Goal: Task Accomplishment & Management: Manage account settings

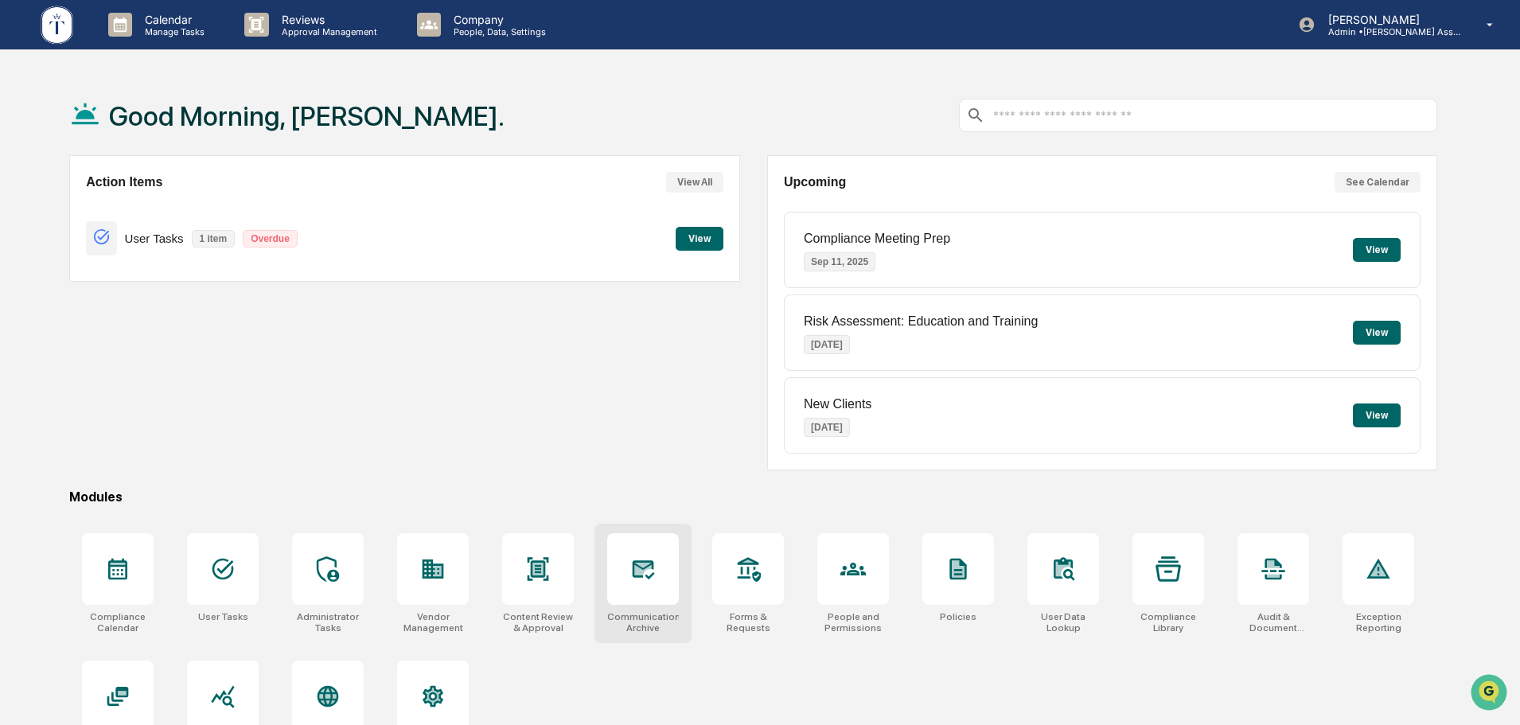
click at [643, 578] on icon at bounding box center [642, 568] width 25 height 25
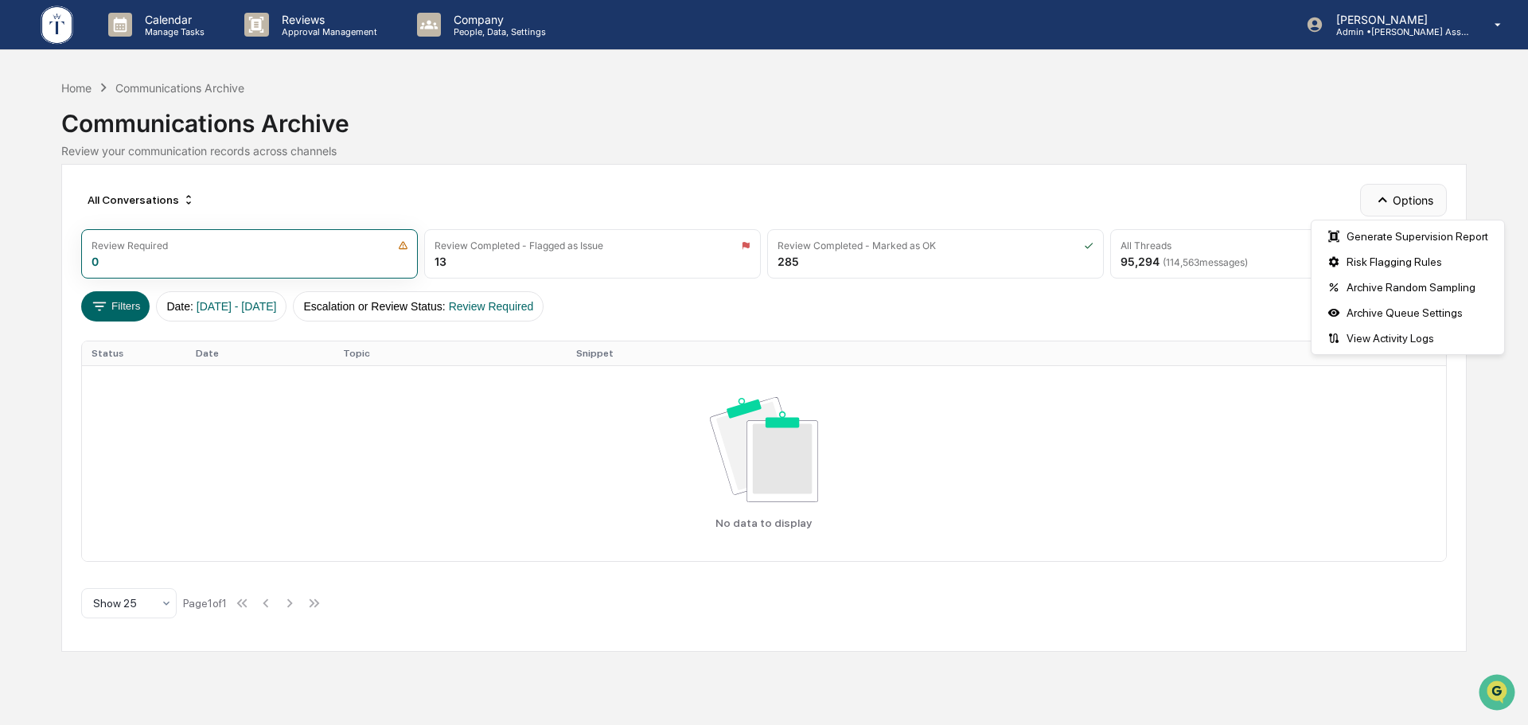
click at [1410, 203] on button "Options" at bounding box center [1403, 200] width 87 height 32
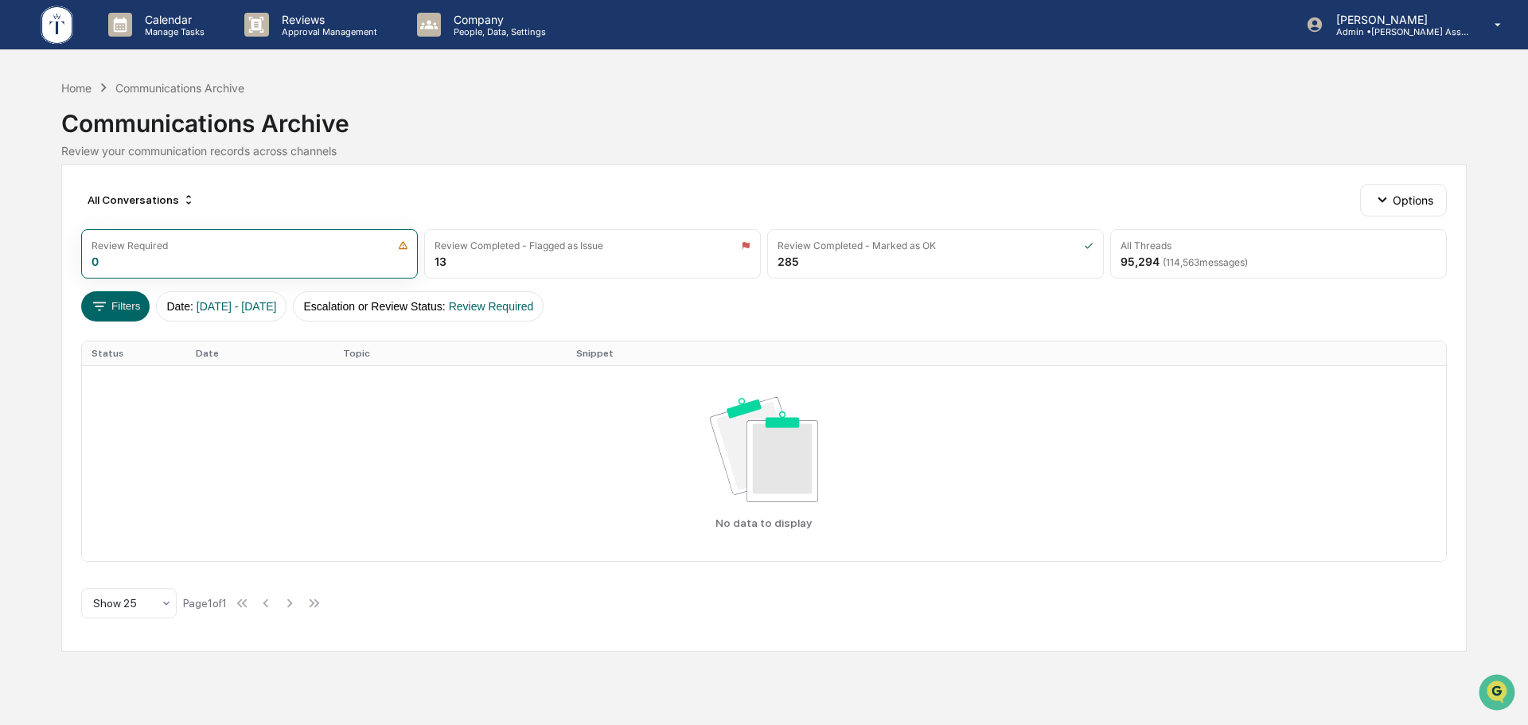
click at [1194, 112] on div "Communications Archive" at bounding box center [763, 116] width 1405 height 41
click at [114, 309] on button "Filters" at bounding box center [115, 306] width 69 height 30
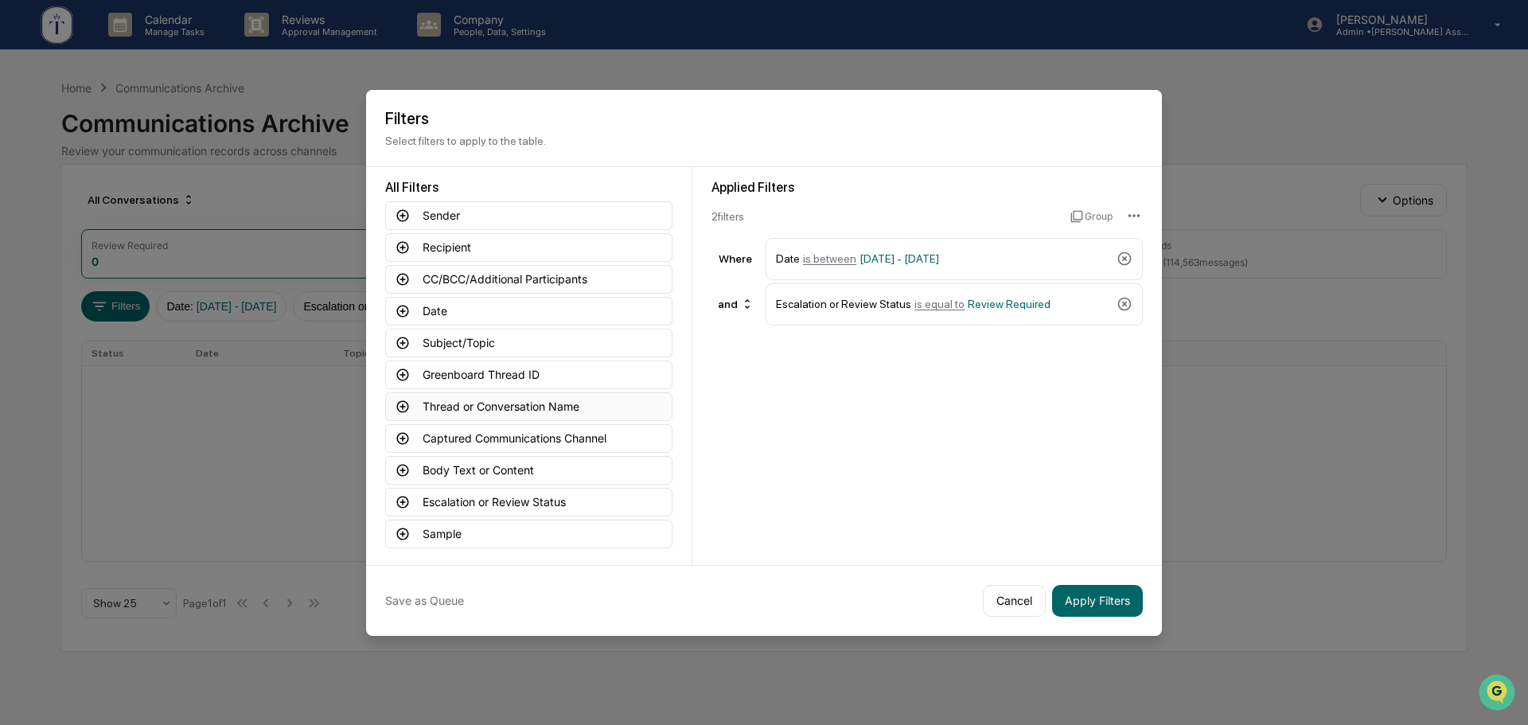
click at [402, 407] on icon at bounding box center [403, 406] width 12 height 12
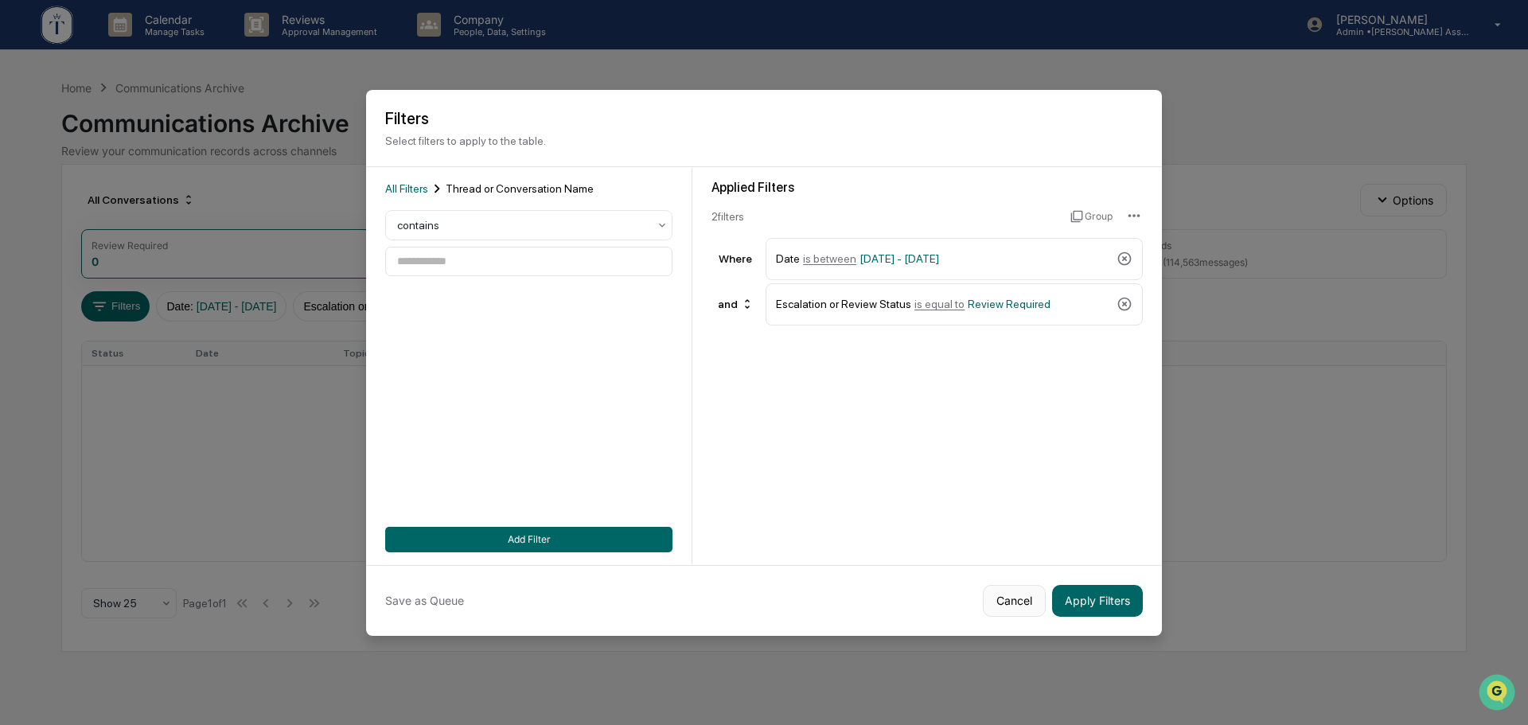
click at [1023, 602] on button "Cancel" at bounding box center [1014, 601] width 63 height 32
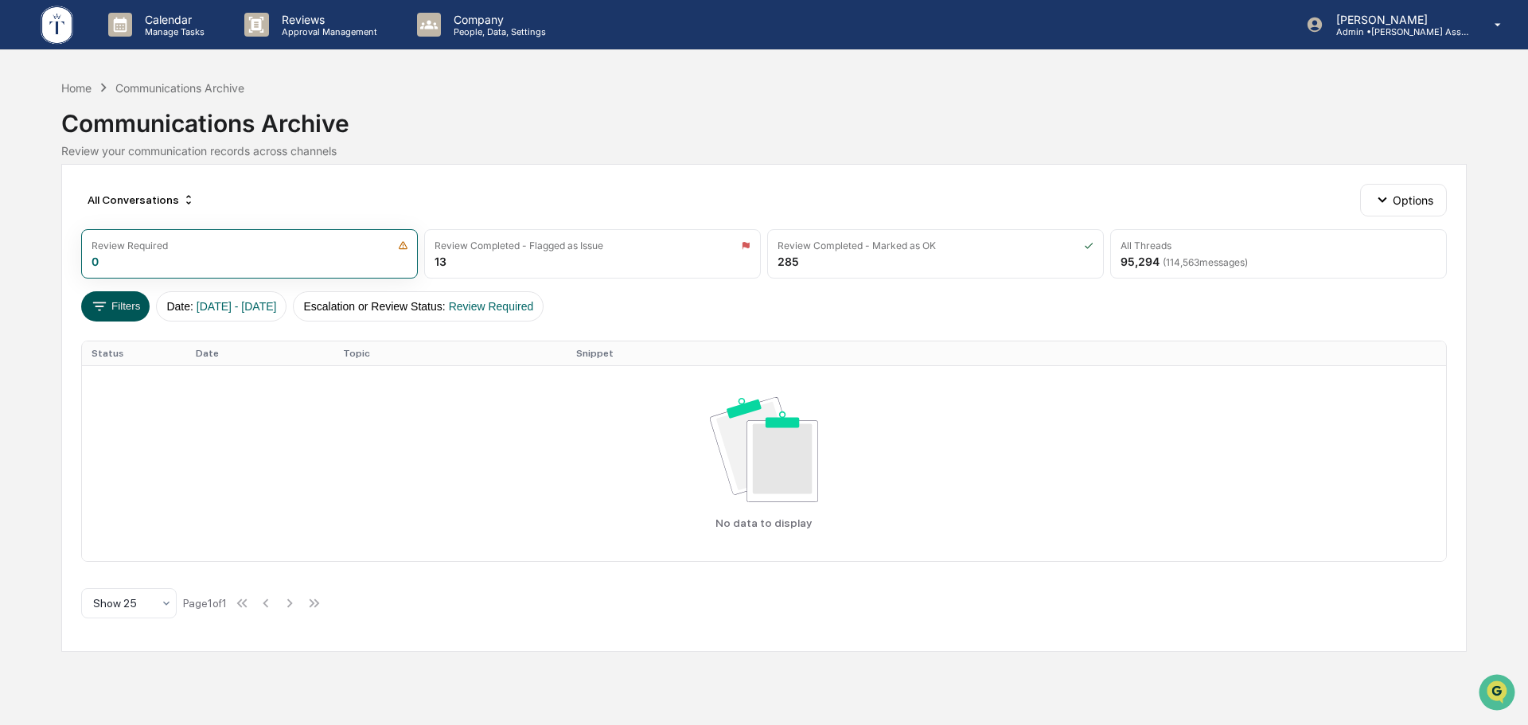
click at [130, 306] on button "Filters" at bounding box center [115, 306] width 69 height 30
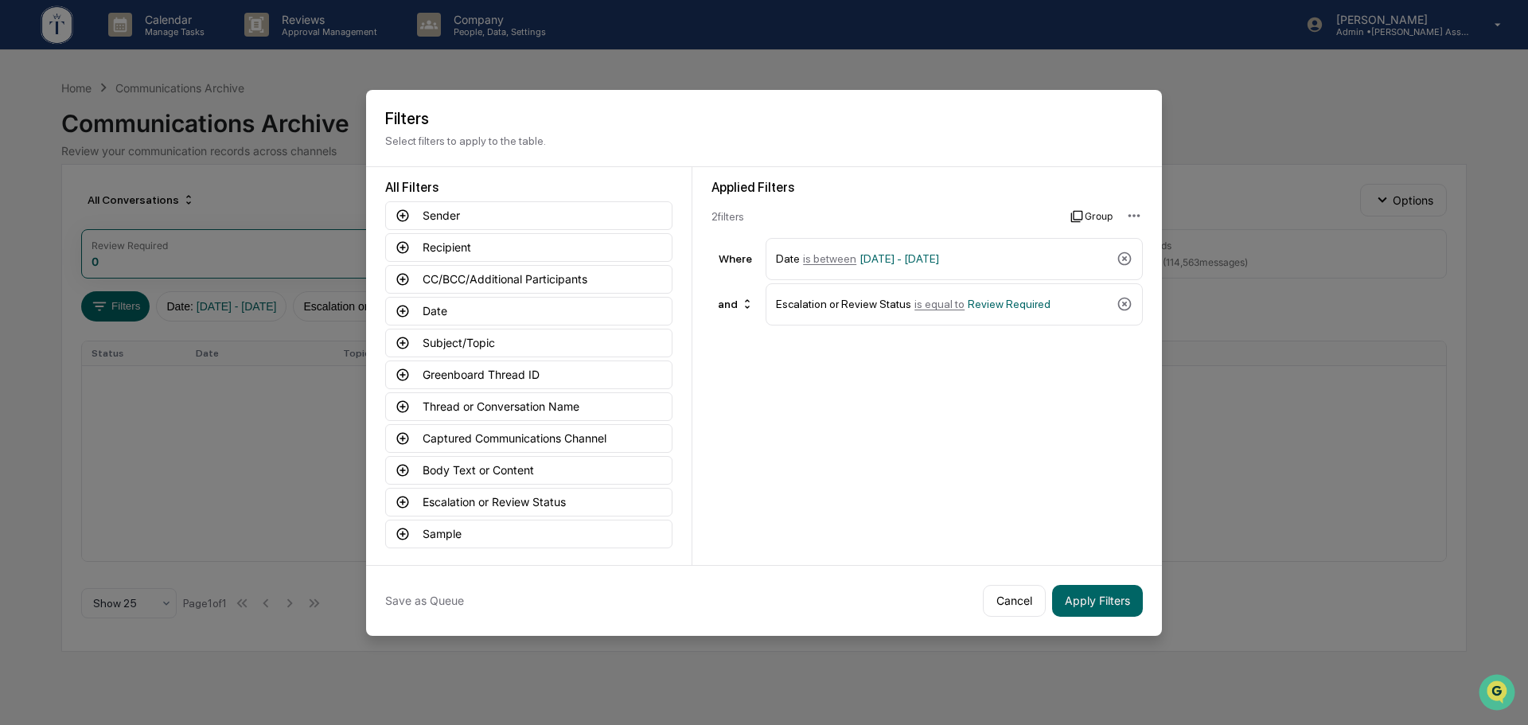
click at [1090, 213] on button "Group" at bounding box center [1091, 216] width 42 height 25
click at [1018, 597] on button "Cancel" at bounding box center [1014, 601] width 63 height 32
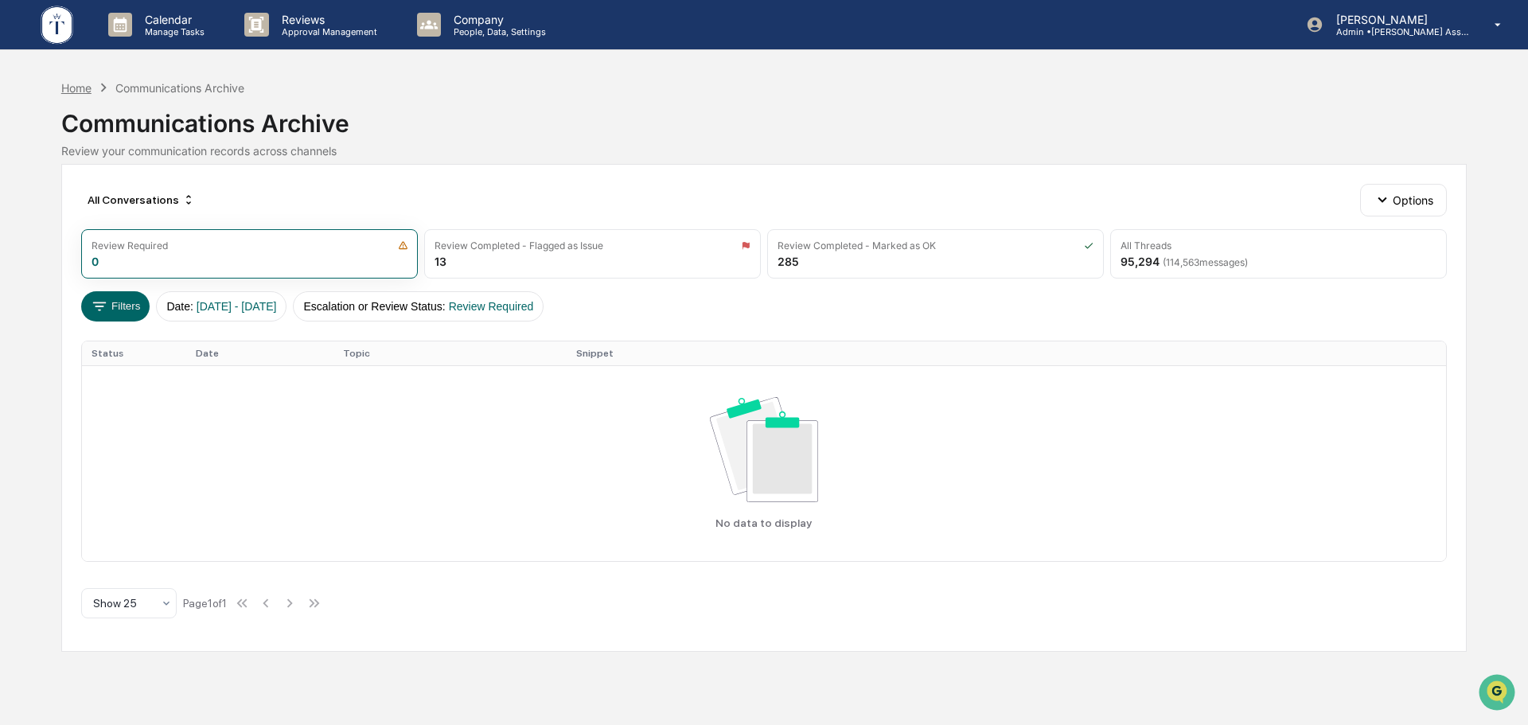
click at [71, 90] on div "Home" at bounding box center [76, 88] width 30 height 14
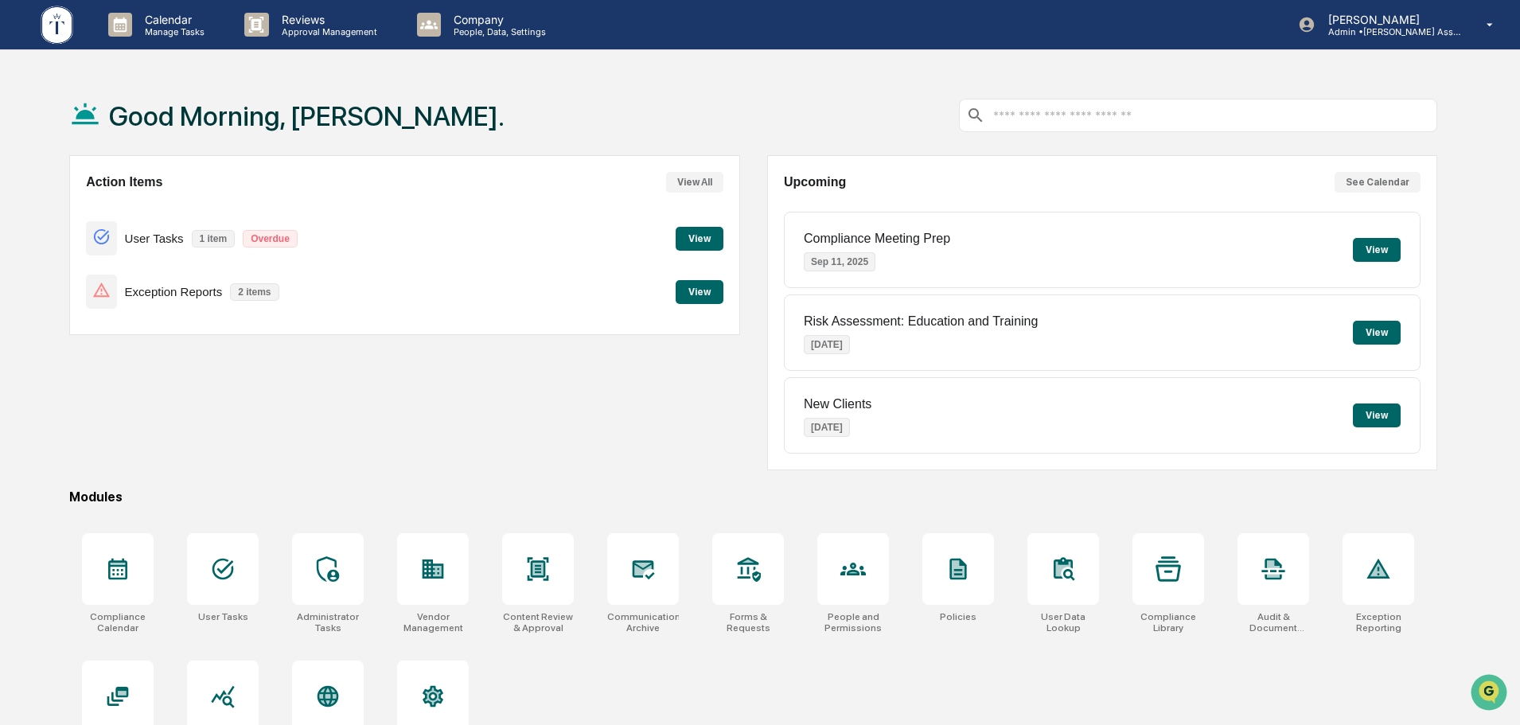
click at [708, 293] on button "View" at bounding box center [700, 292] width 48 height 24
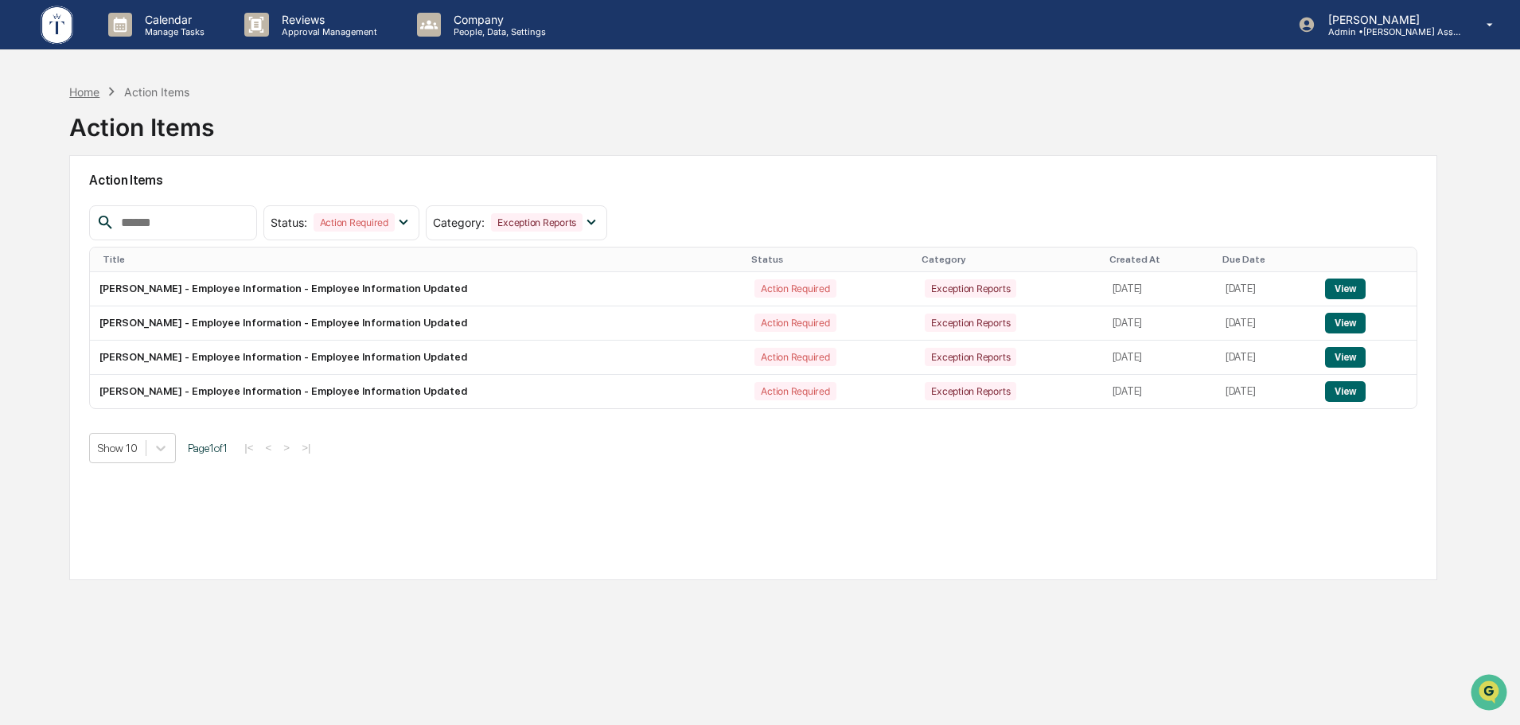
click at [80, 92] on div "Home" at bounding box center [84, 92] width 30 height 14
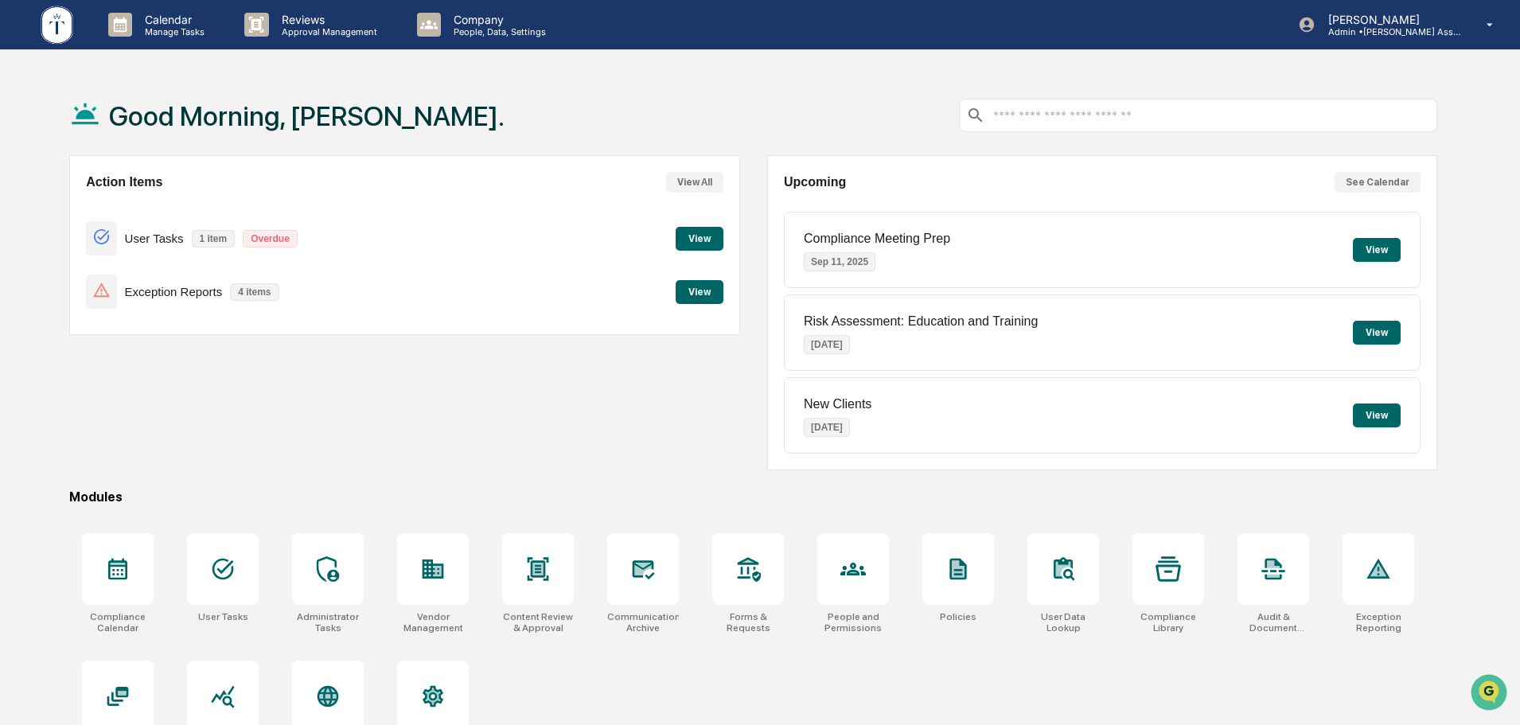
click at [698, 295] on button "View" at bounding box center [700, 292] width 48 height 24
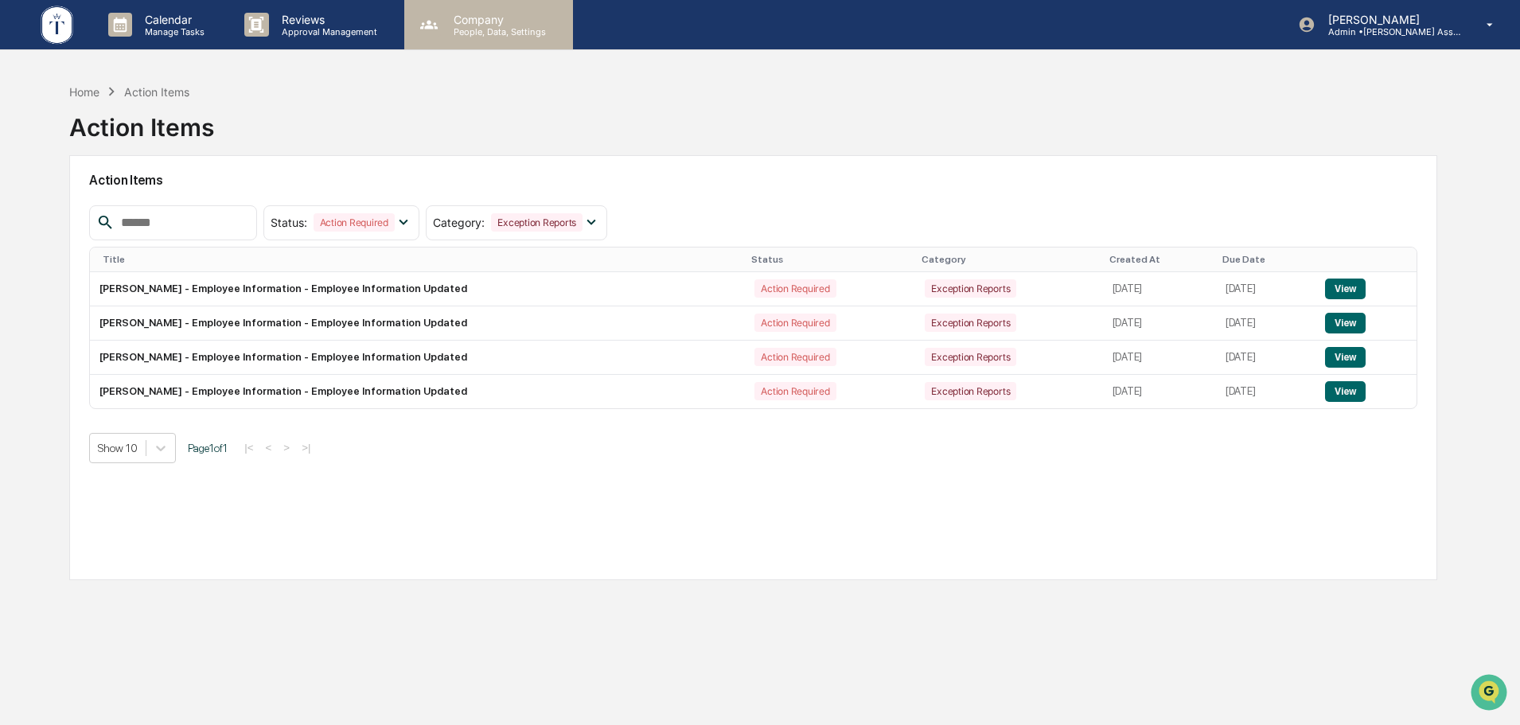
click at [472, 21] on p "Company" at bounding box center [497, 20] width 113 height 14
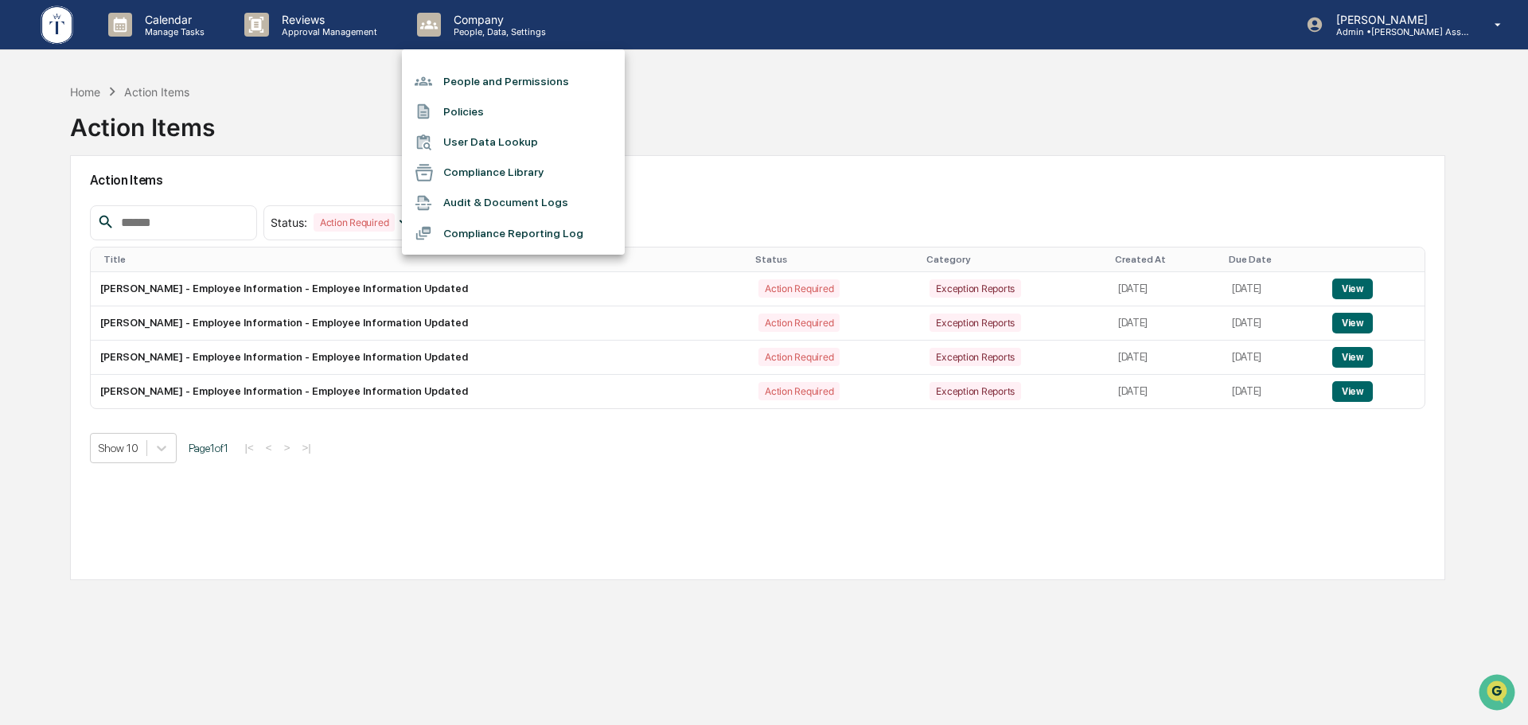
click at [469, 88] on li "People and Permissions" at bounding box center [513, 81] width 223 height 30
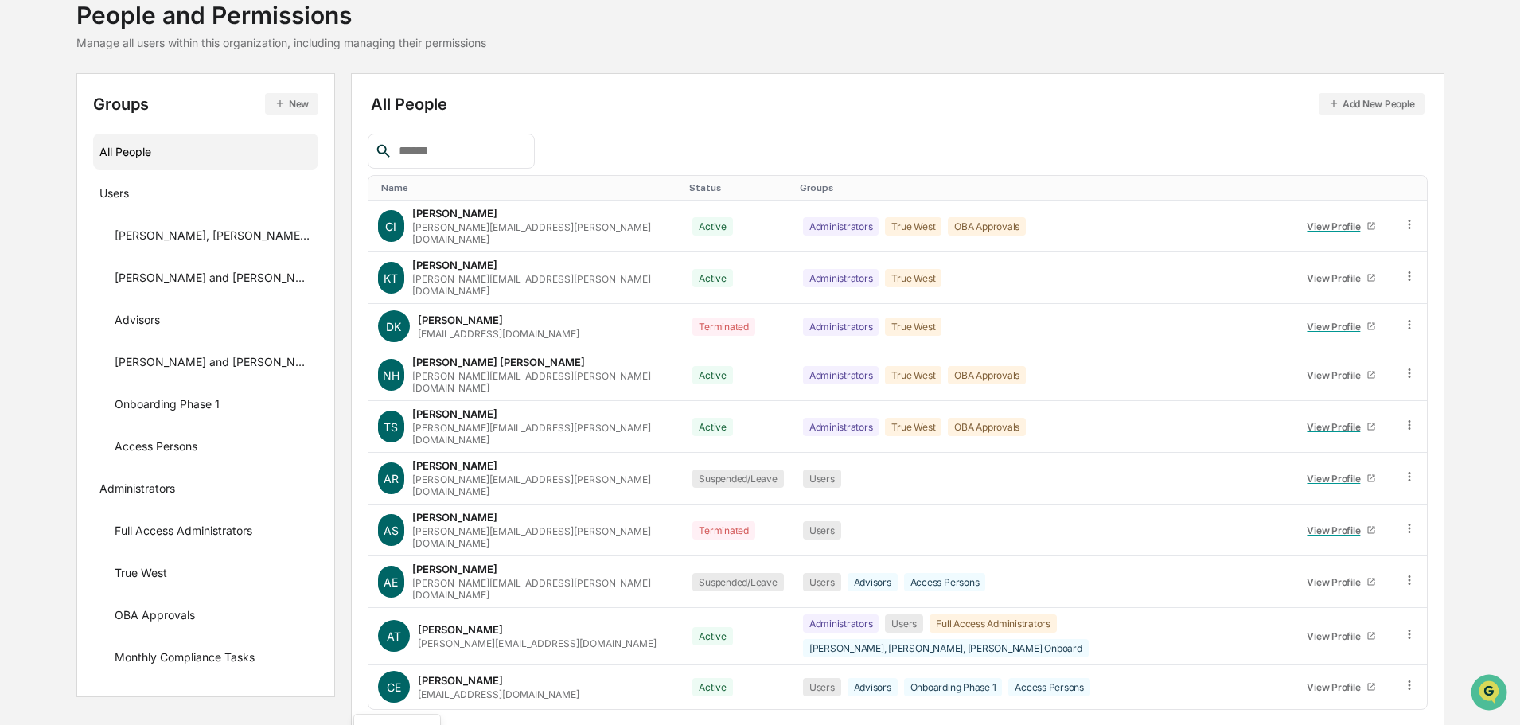
scroll to position [229, 0]
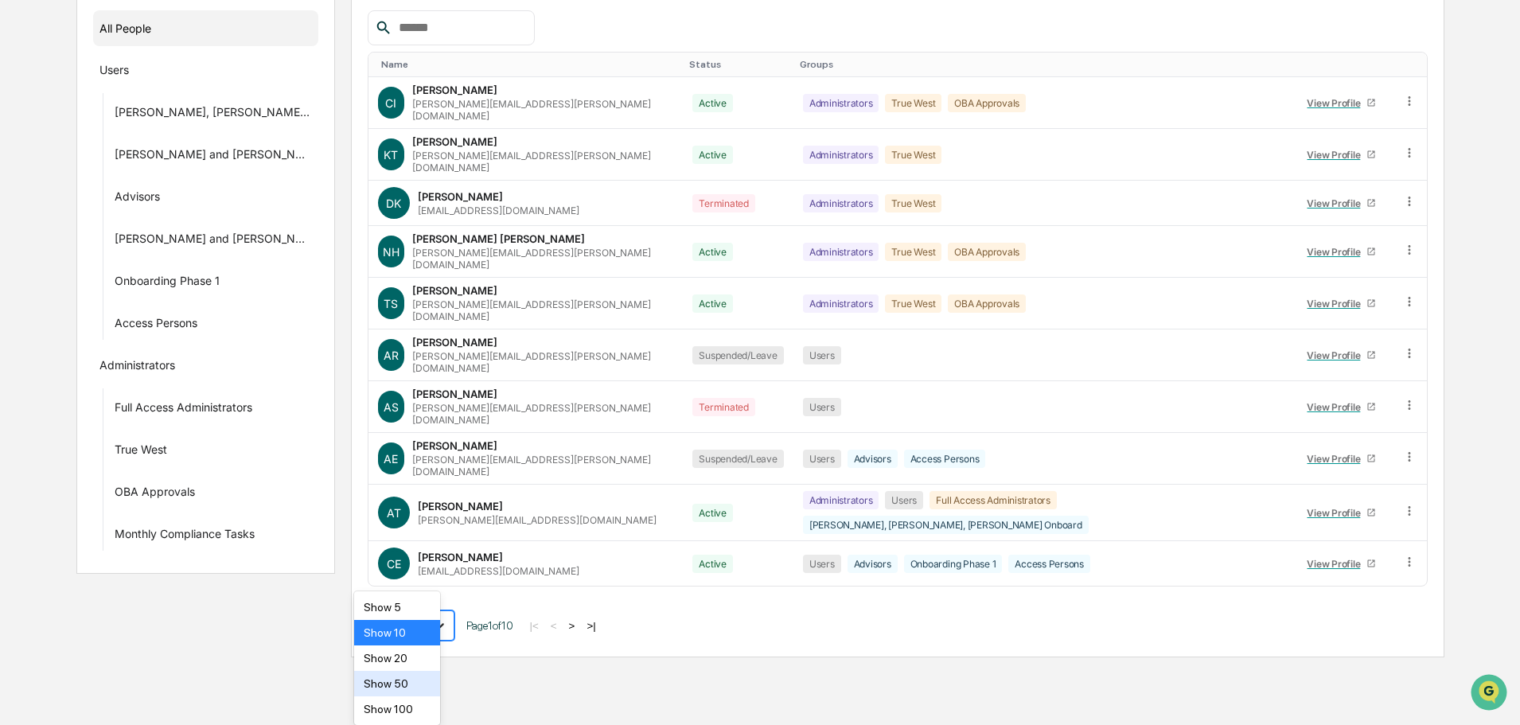
click at [424, 657] on body "Calendar Manage Tasks Reviews Approval Management Company People, Data, Setting…" at bounding box center [760, 214] width 1520 height 887
click at [386, 684] on div "Show 50" at bounding box center [397, 683] width 87 height 25
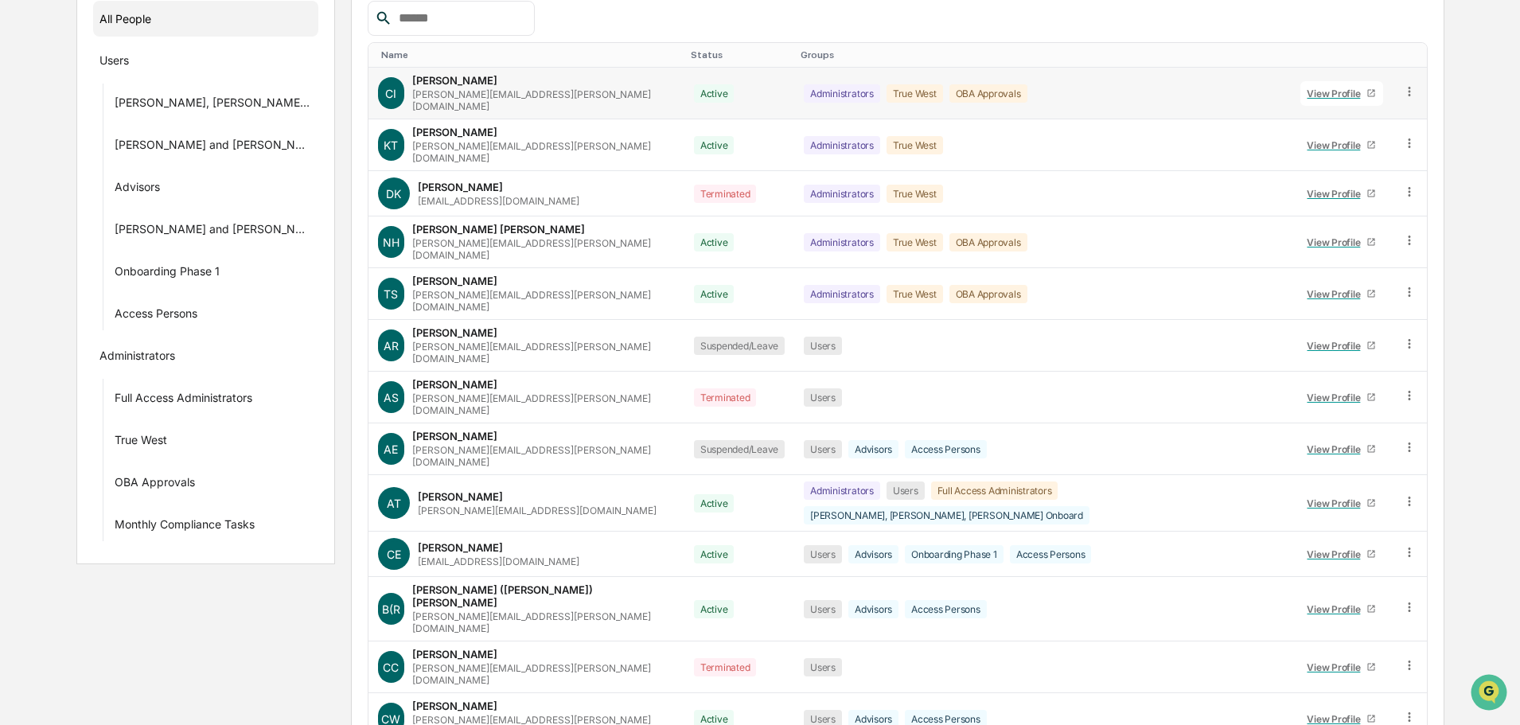
scroll to position [0, 0]
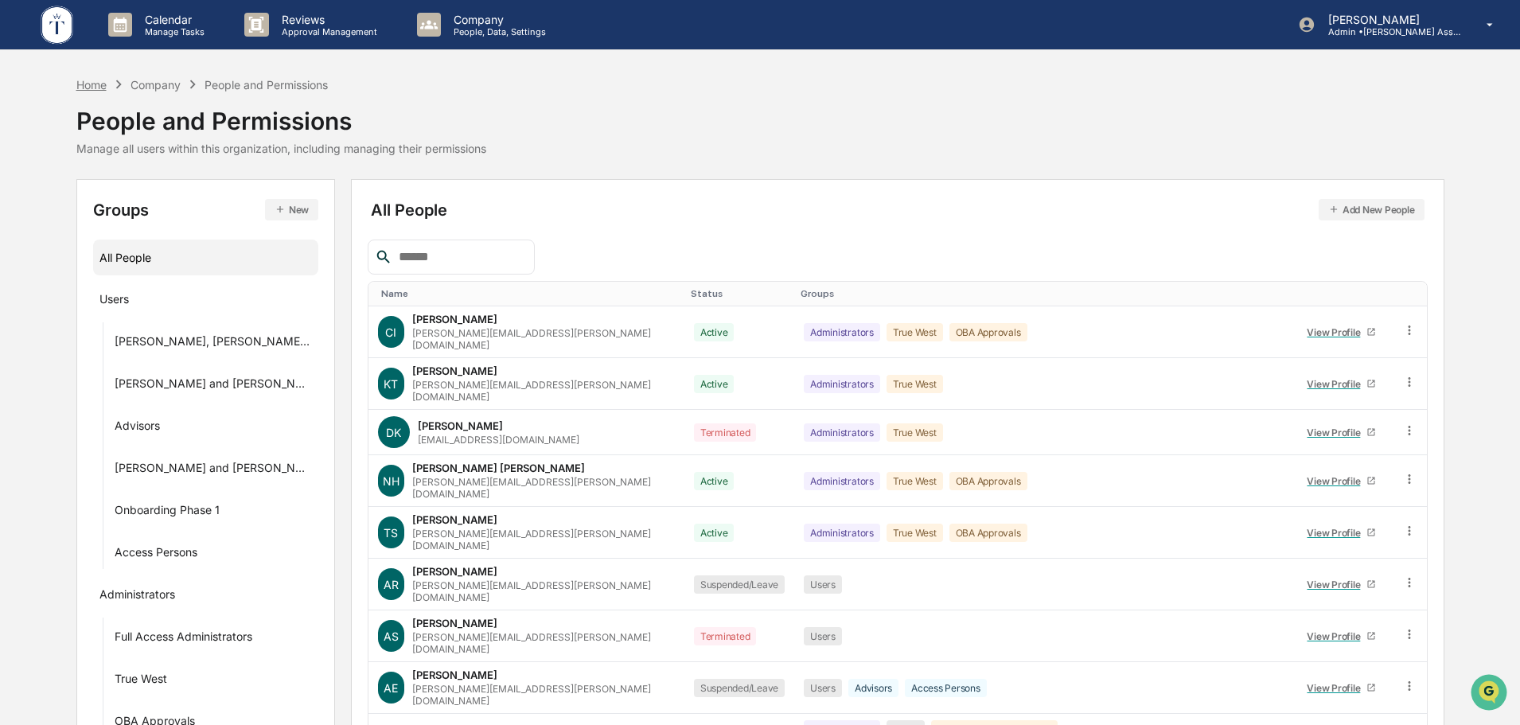
click at [95, 84] on div "Home" at bounding box center [91, 85] width 30 height 14
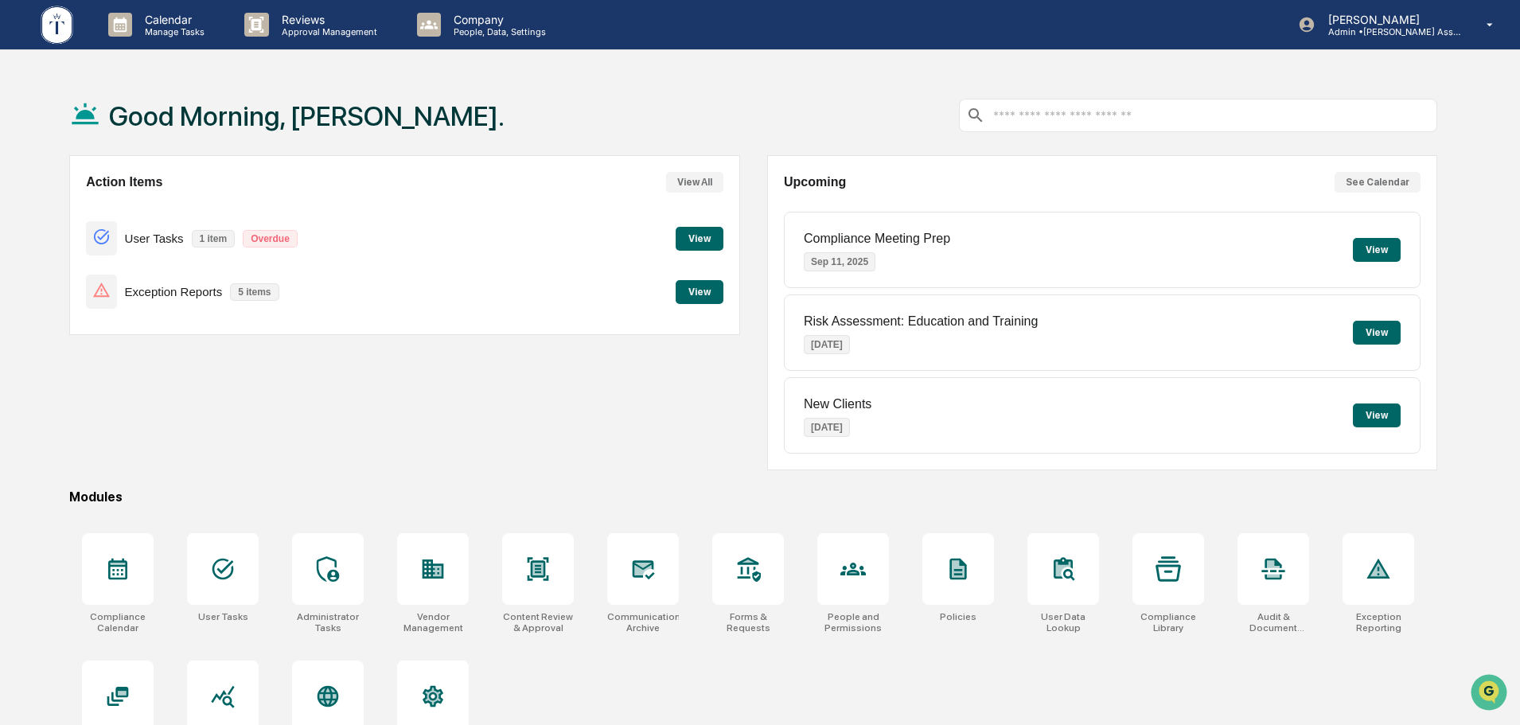
click at [698, 291] on button "View" at bounding box center [700, 292] width 48 height 24
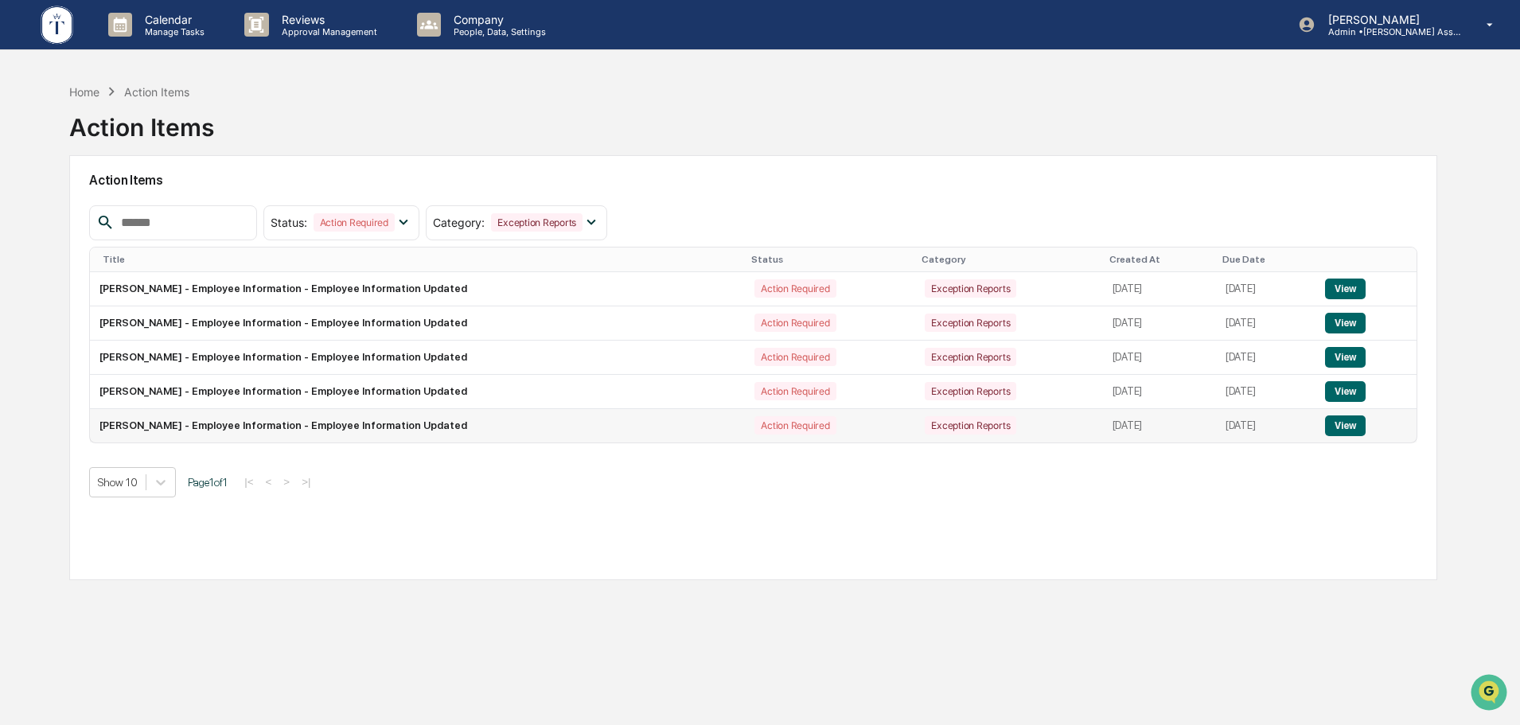
click at [1353, 425] on button "View" at bounding box center [1345, 425] width 41 height 21
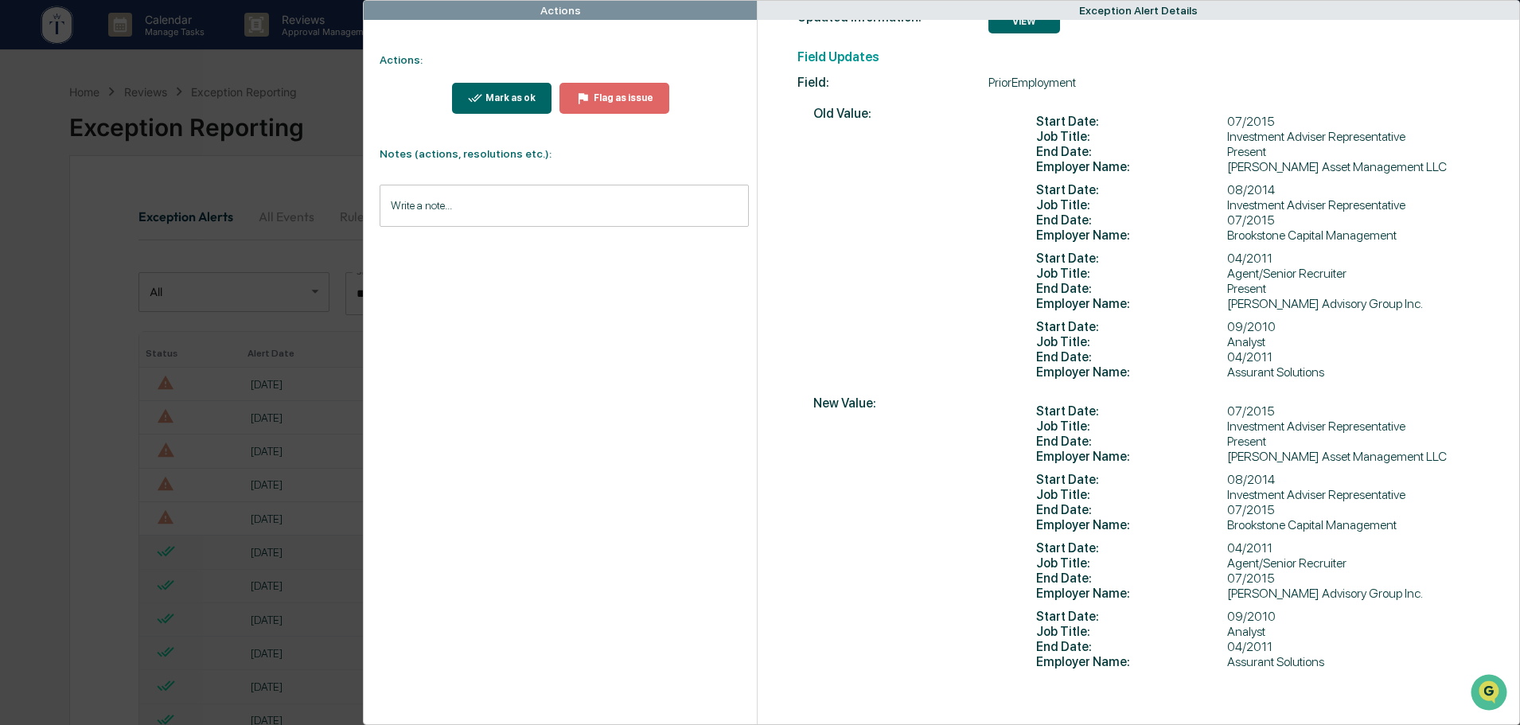
click at [317, 67] on div "Actions Actions: Mark as ok Flag as issue Notes (actions, resolutions etc.): Wr…" at bounding box center [760, 362] width 1520 height 725
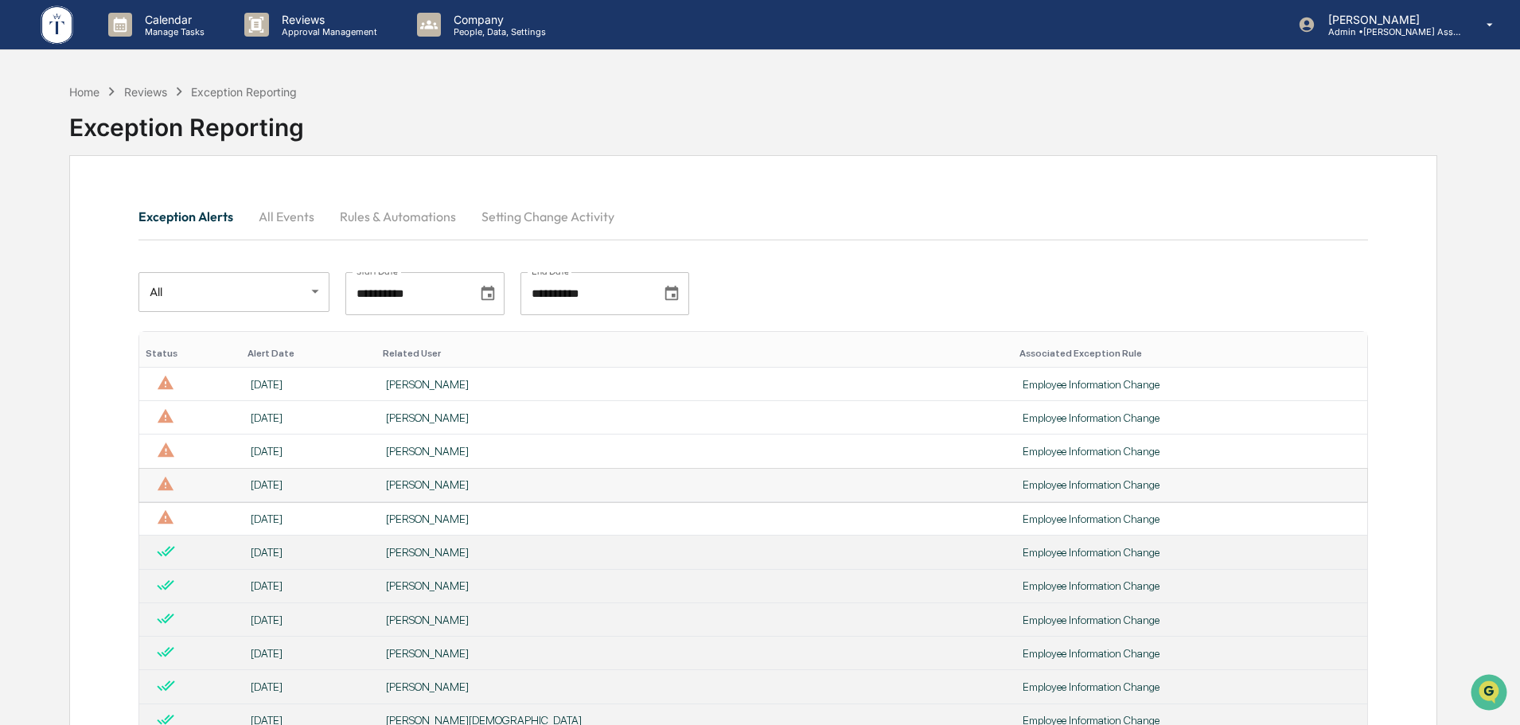
click at [1023, 484] on div "Employee Information Change" at bounding box center [1190, 484] width 335 height 13
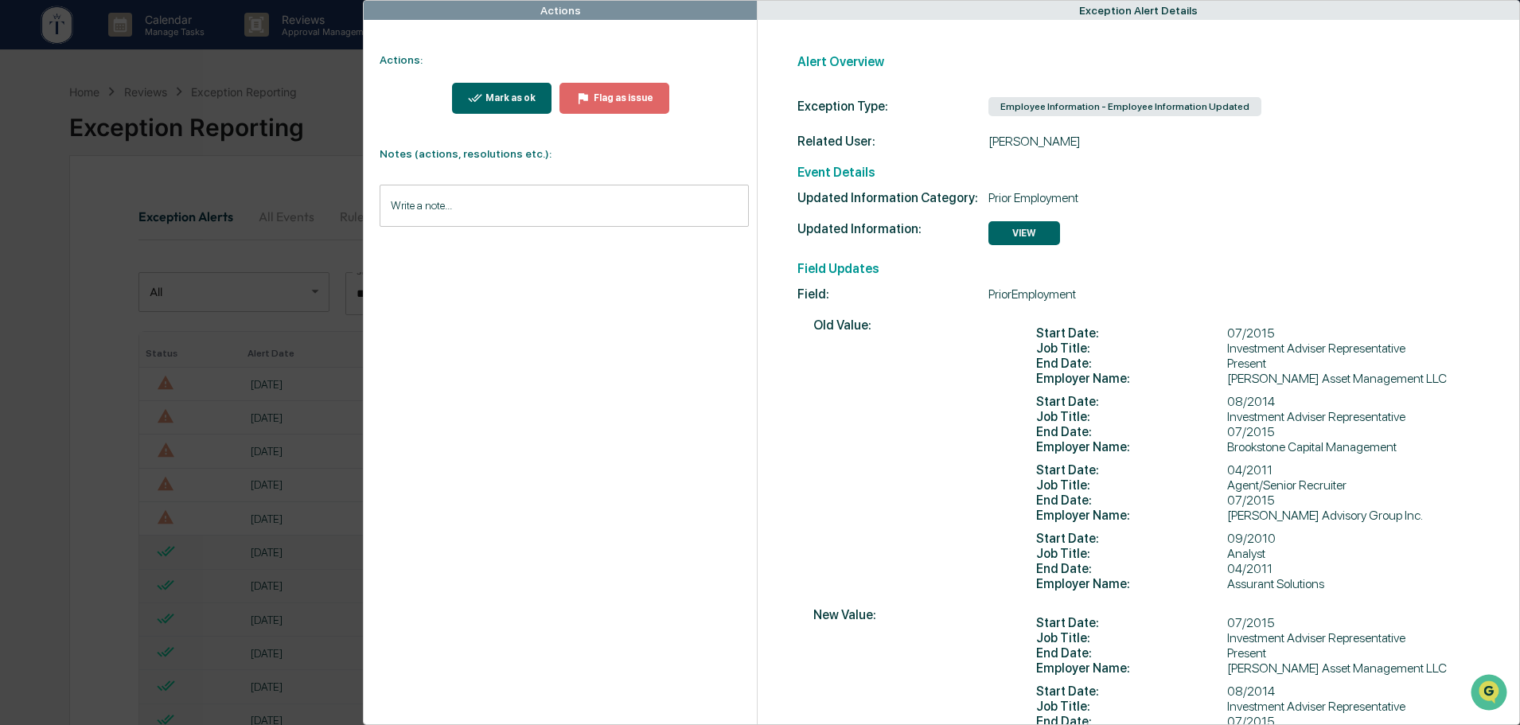
click at [304, 71] on div "Actions Actions: Mark as ok Flag as issue Notes (actions, resolutions etc.): Wr…" at bounding box center [760, 362] width 1520 height 725
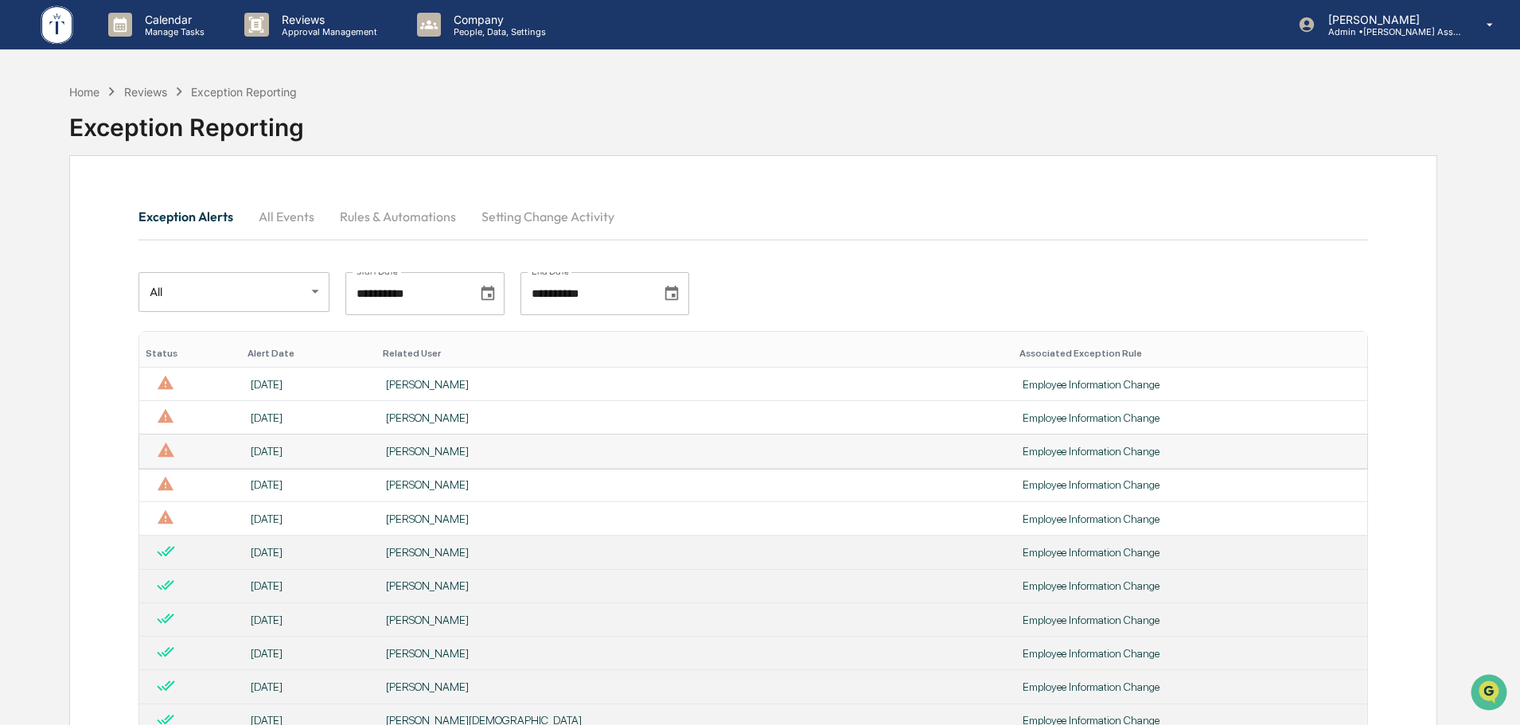
click at [1023, 446] on div "Employee Information Change" at bounding box center [1190, 451] width 335 height 13
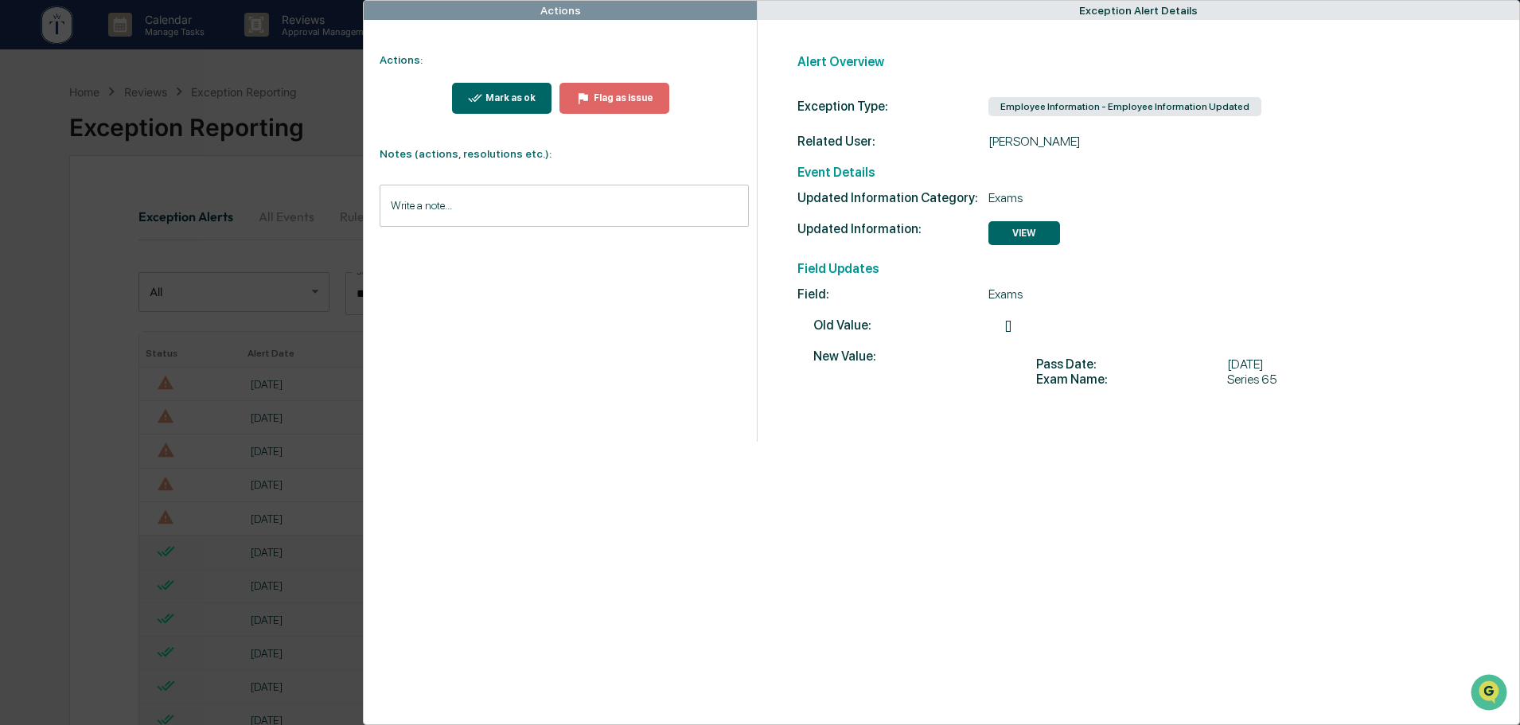
click at [491, 97] on div "Mark as ok" at bounding box center [508, 97] width 53 height 11
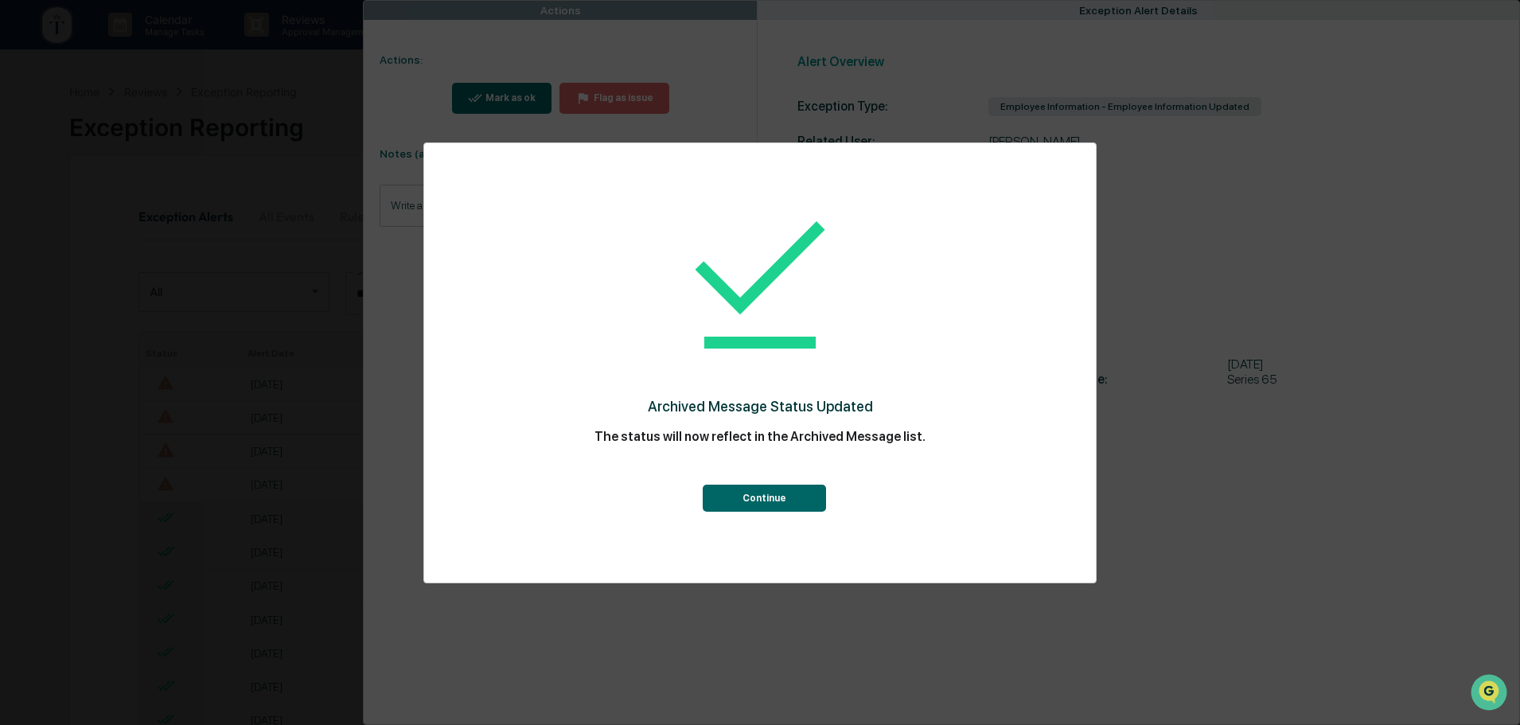
click at [758, 500] on button "Continue" at bounding box center [764, 498] width 123 height 27
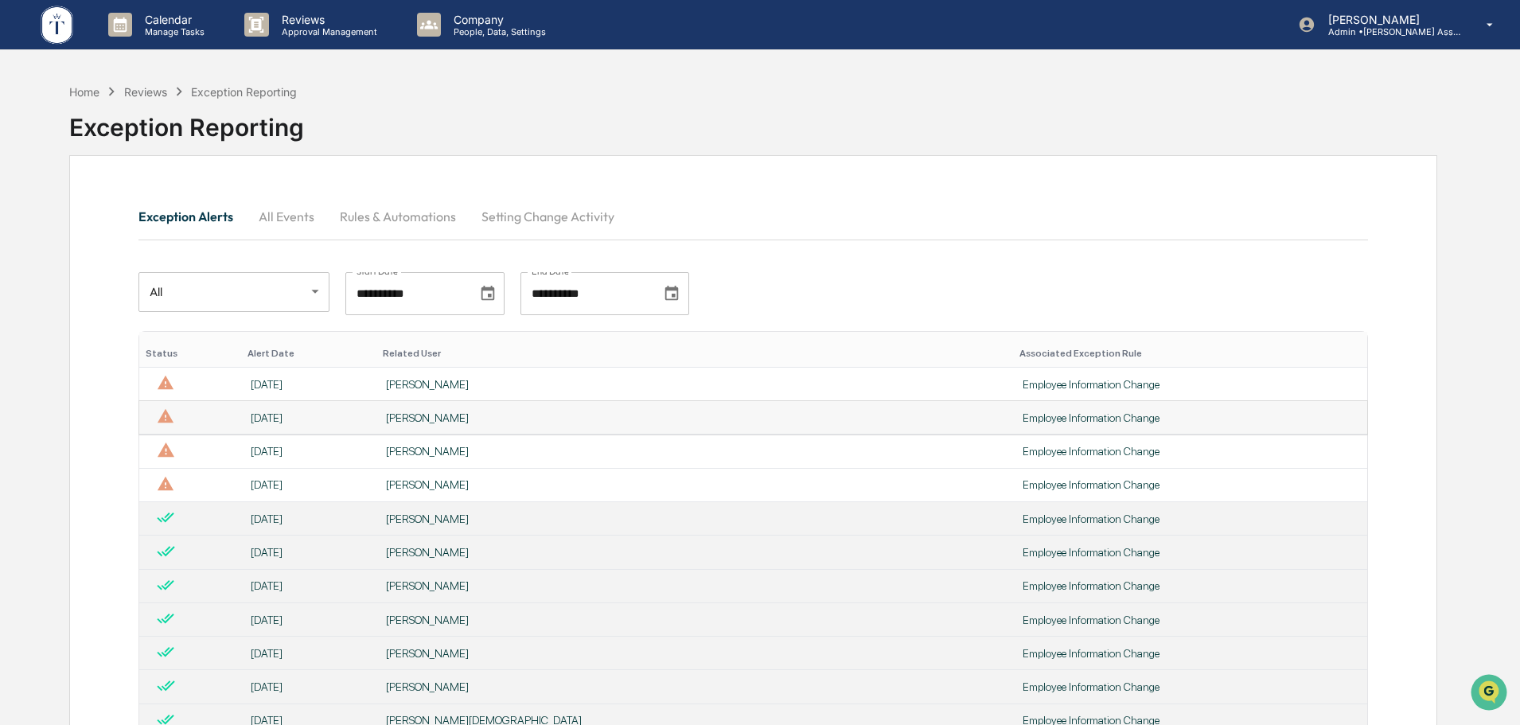
click at [1023, 414] on div "Employee Information Change" at bounding box center [1190, 417] width 335 height 13
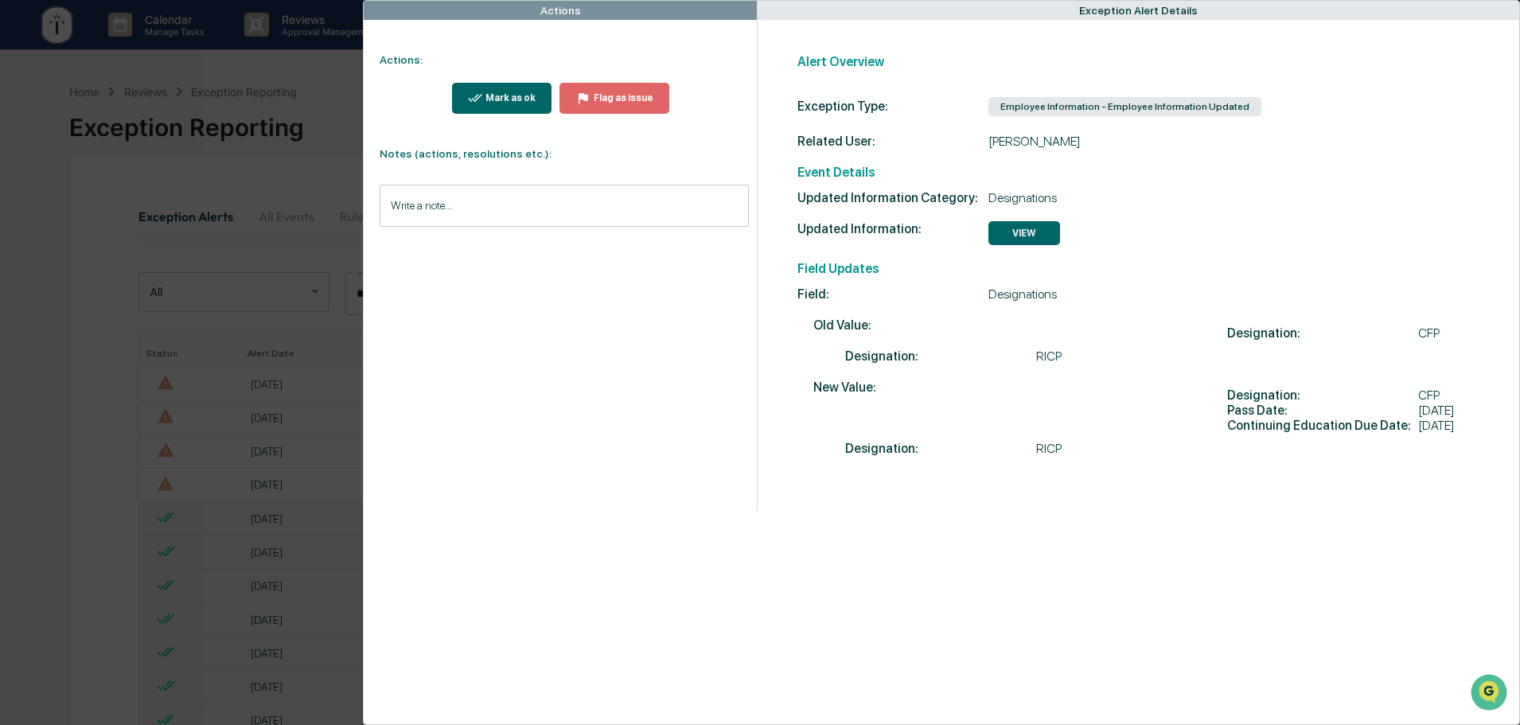
click at [325, 79] on div "Actions Actions: Mark as ok Flag as issue Notes (actions, resolutions etc.): Wr…" at bounding box center [760, 362] width 1520 height 725
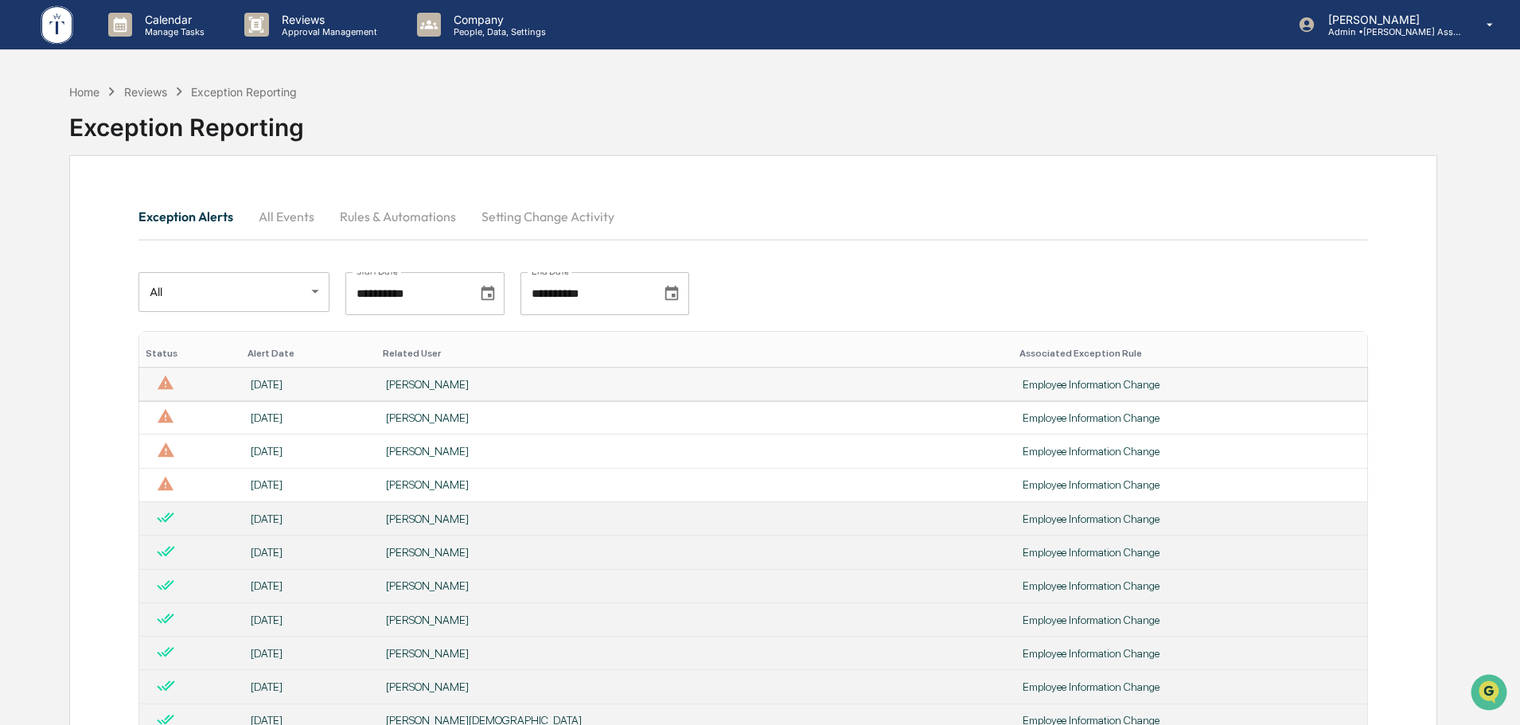
click at [1023, 378] on div "Employee Information Change" at bounding box center [1190, 384] width 335 height 13
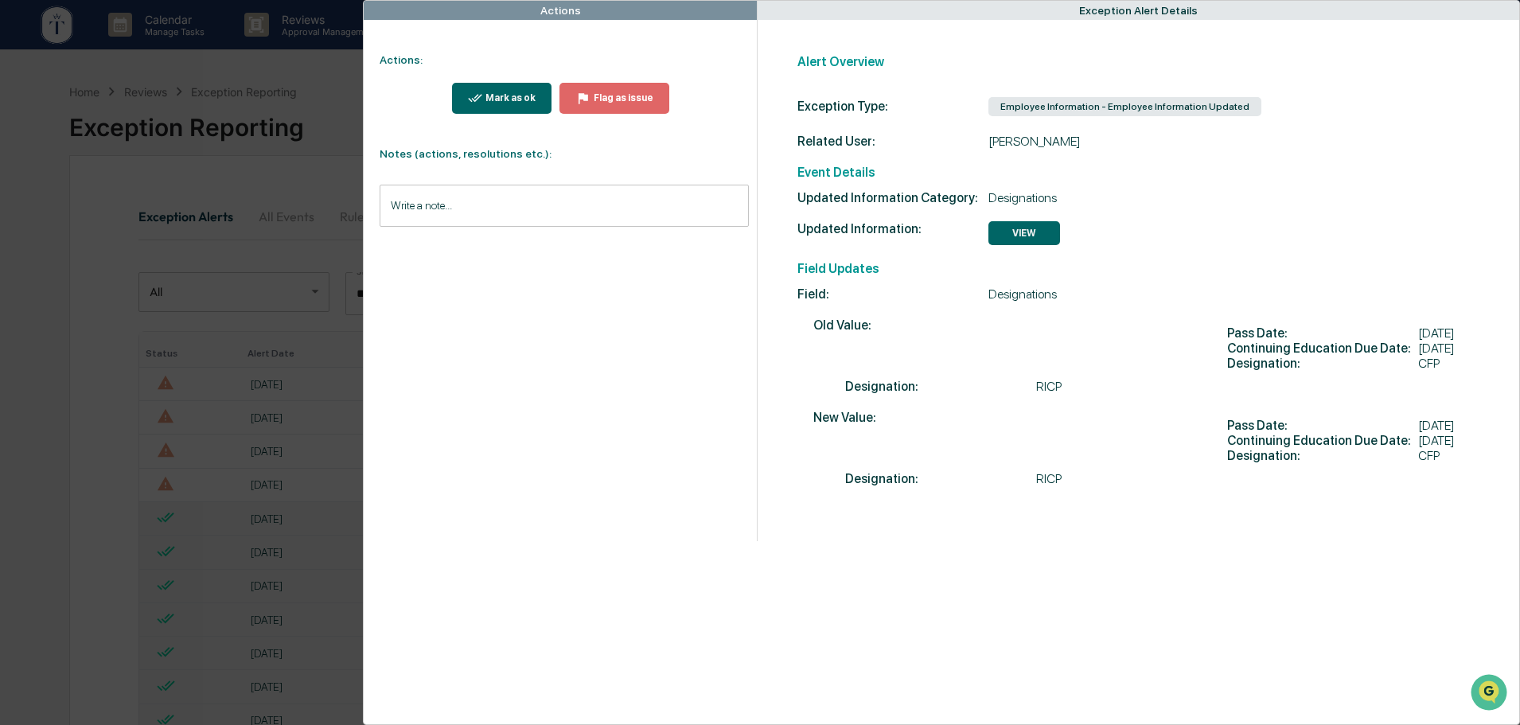
click at [283, 66] on div "Actions Actions: Mark as ok Flag as issue Notes (actions, resolutions etc.): Wr…" at bounding box center [760, 362] width 1520 height 725
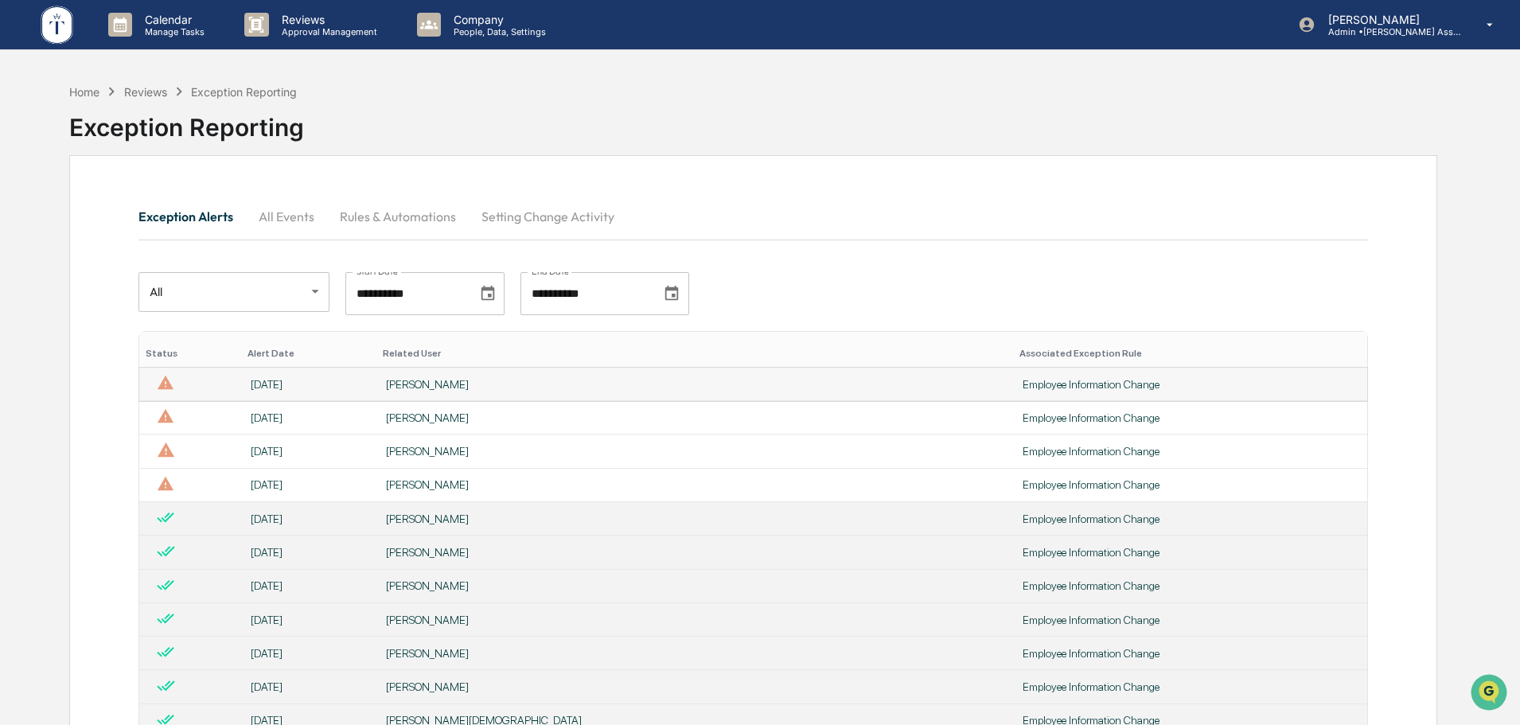
click at [618, 383] on div "Darren Petty" at bounding box center [695, 384] width 618 height 13
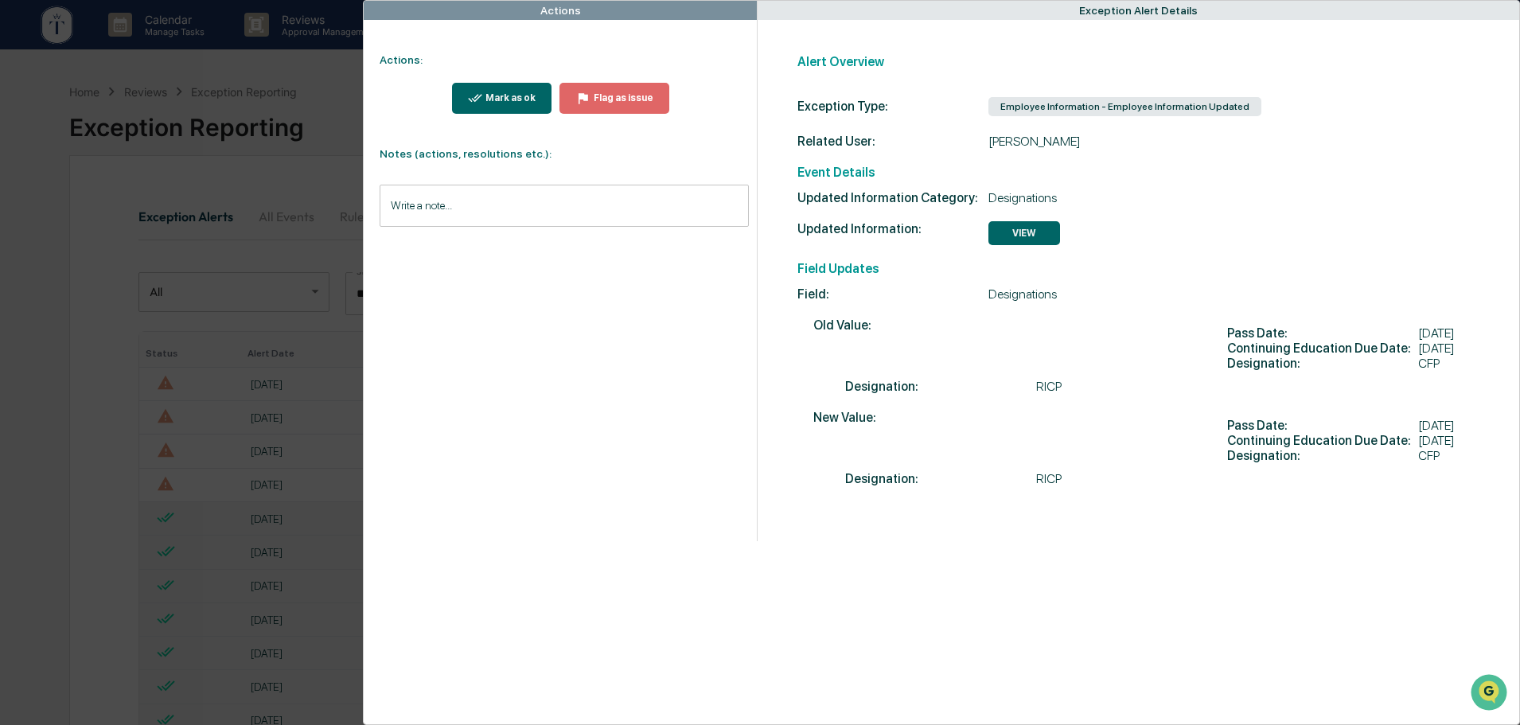
click at [185, 70] on div "Actions Actions: Mark as ok Flag as issue Notes (actions, resolutions etc.): Wr…" at bounding box center [760, 362] width 1520 height 725
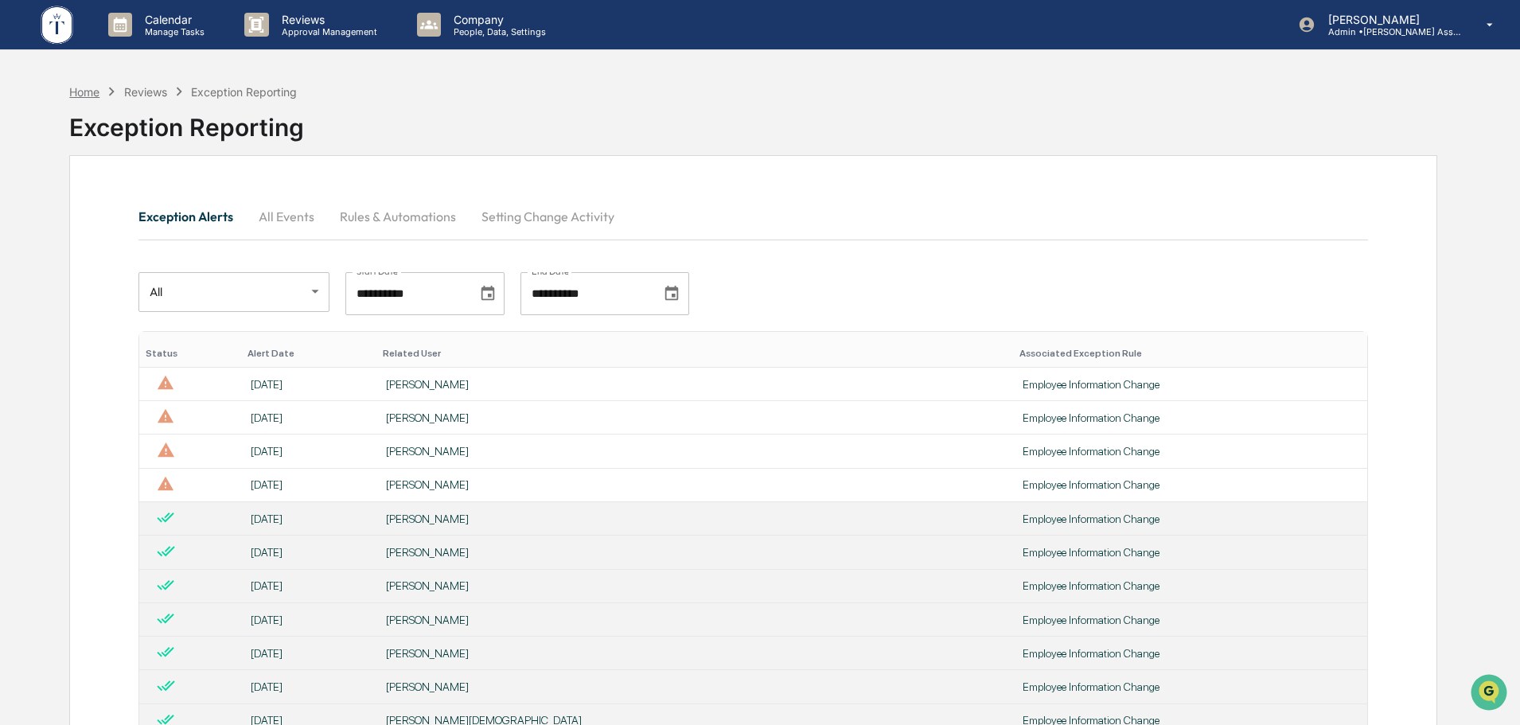
click at [85, 95] on div "Home" at bounding box center [84, 92] width 30 height 14
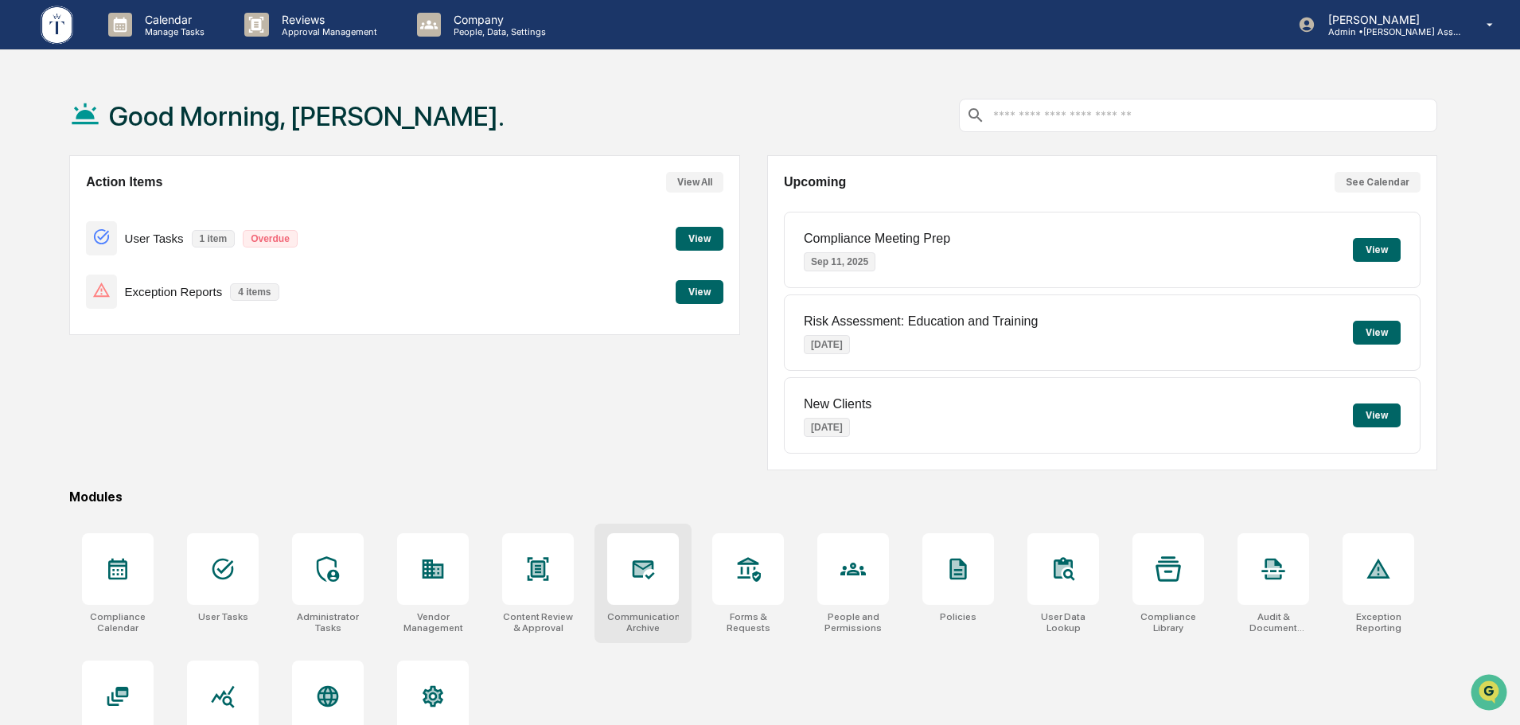
click at [650, 582] on div at bounding box center [642, 568] width 25 height 25
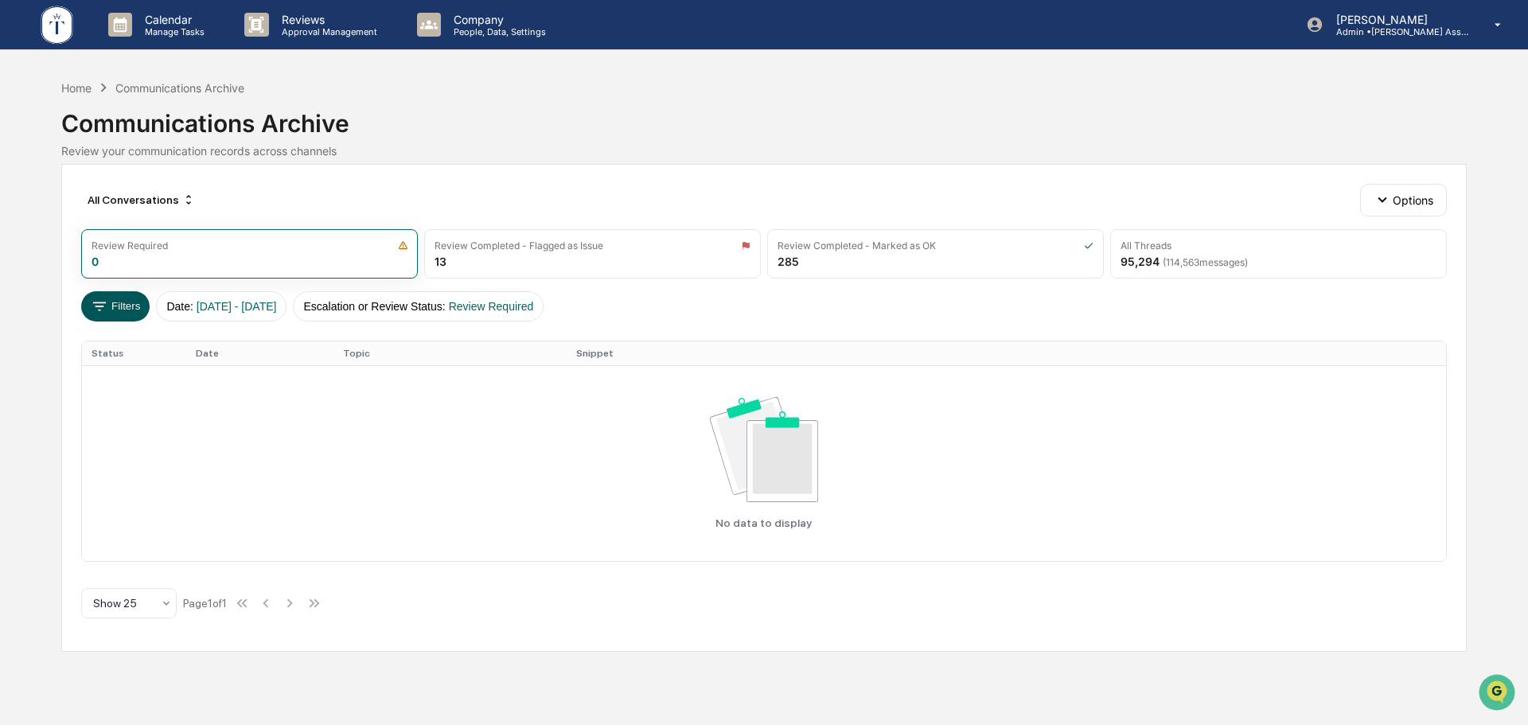
click at [123, 311] on button "Filters" at bounding box center [115, 306] width 69 height 30
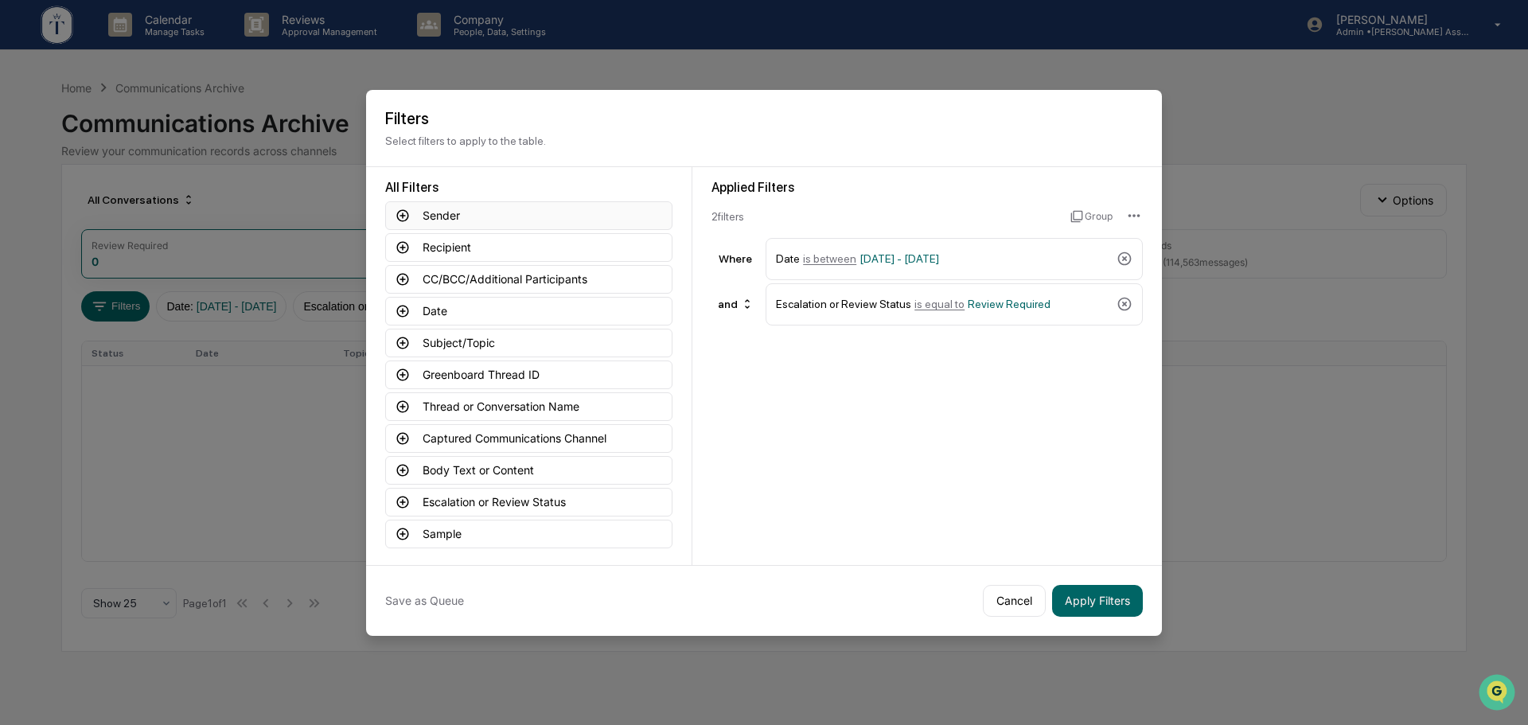
click at [471, 213] on button "Sender" at bounding box center [528, 215] width 287 height 29
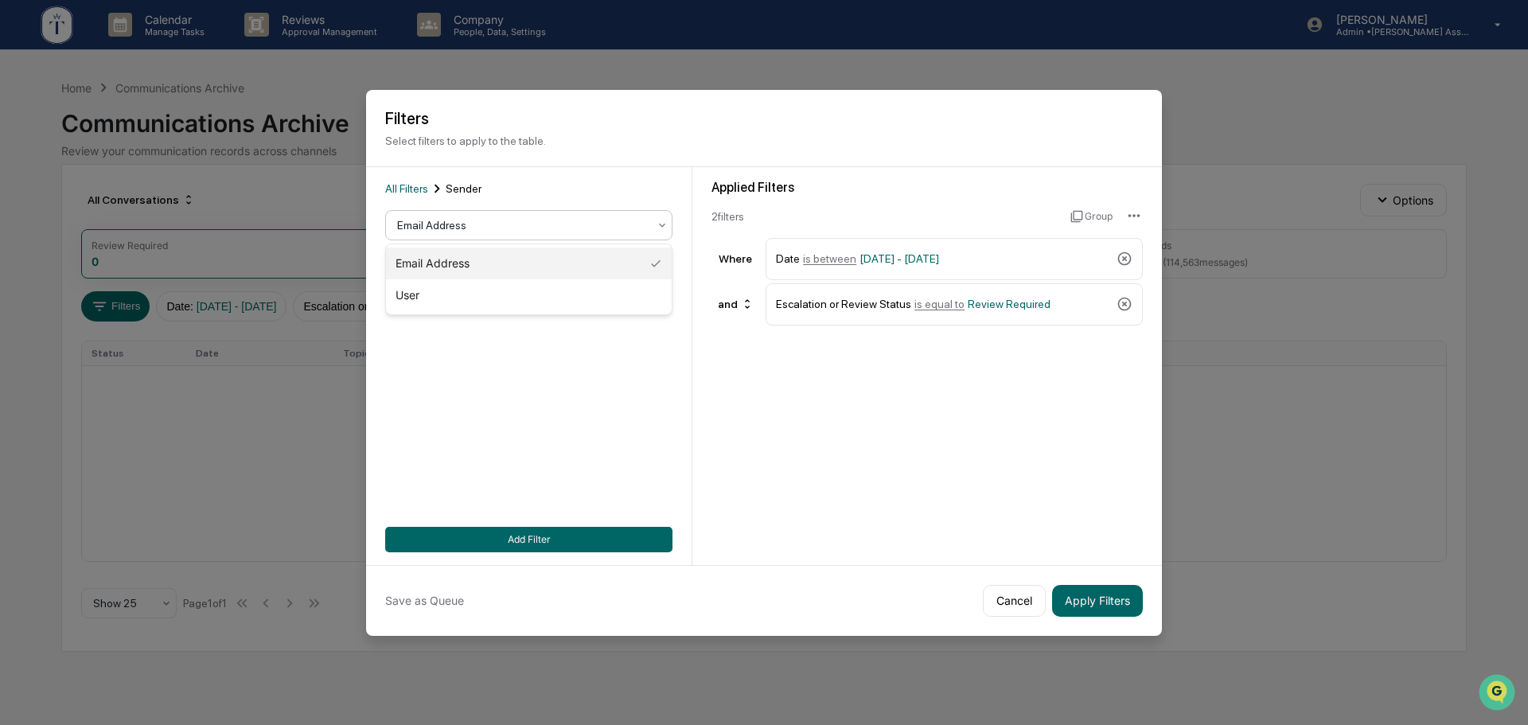
click at [668, 223] on icon at bounding box center [662, 225] width 13 height 13
click at [417, 290] on div "User" at bounding box center [529, 295] width 286 height 32
click at [1101, 597] on button "Apply Filters" at bounding box center [1097, 601] width 91 height 32
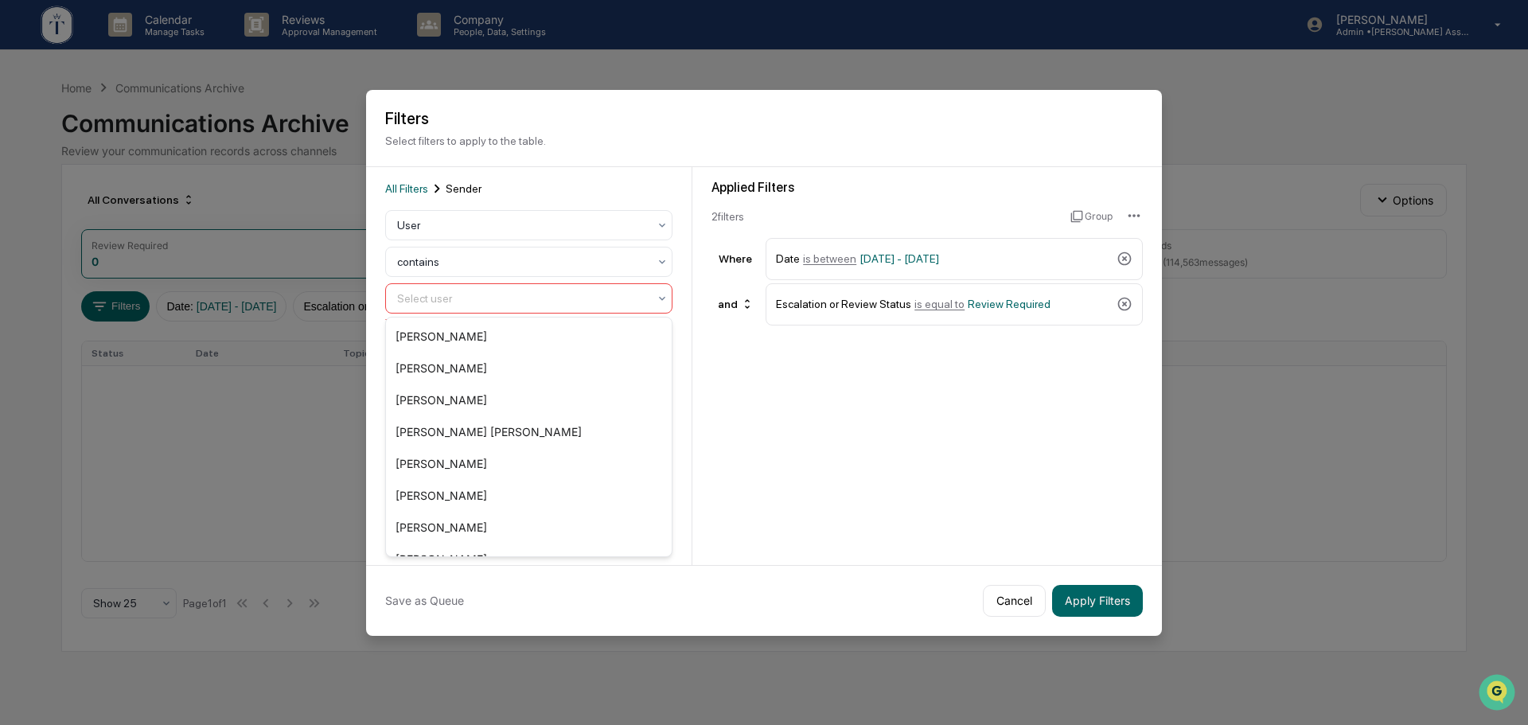
click at [661, 294] on icon at bounding box center [662, 298] width 13 height 13
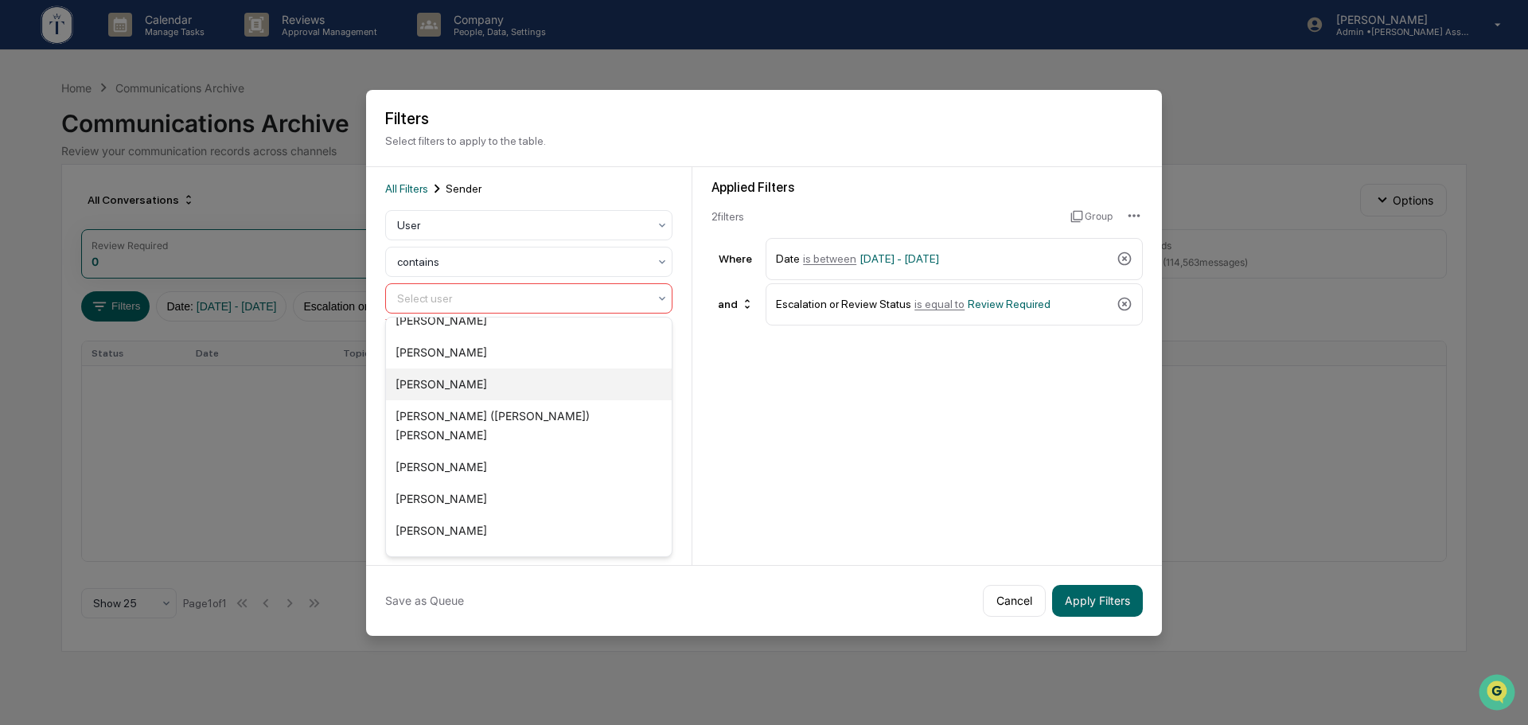
scroll to position [318, 0]
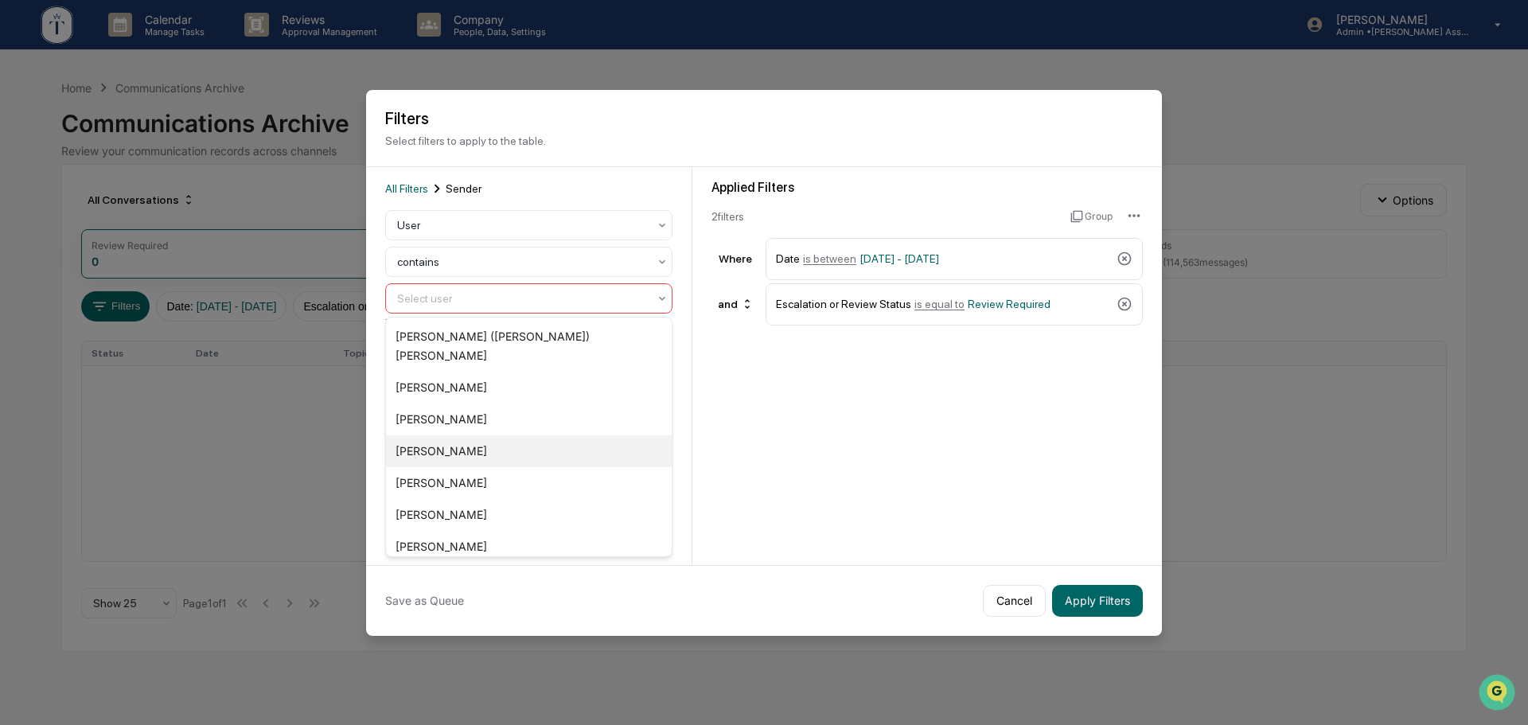
click at [453, 435] on div "[PERSON_NAME]" at bounding box center [529, 451] width 286 height 32
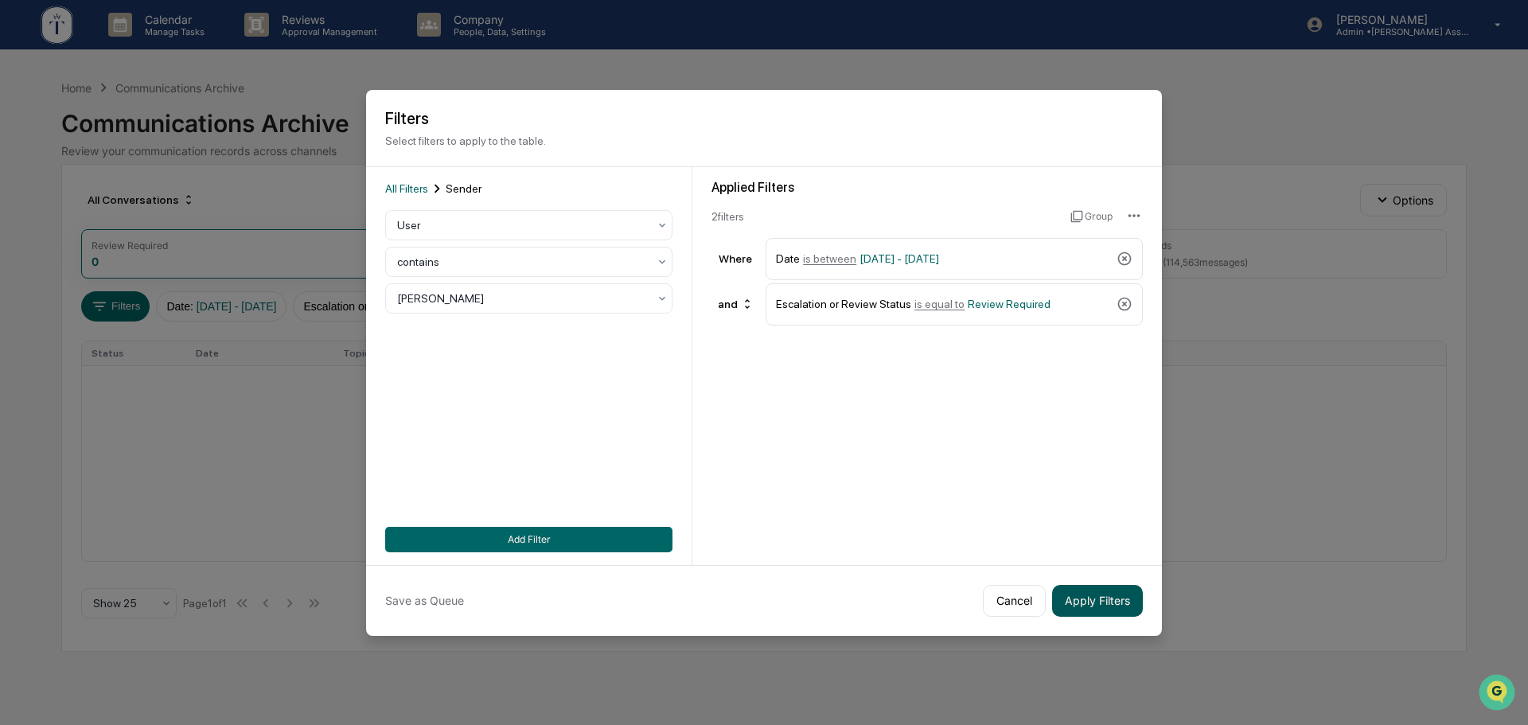
click at [1105, 602] on button "Apply Filters" at bounding box center [1097, 601] width 91 height 32
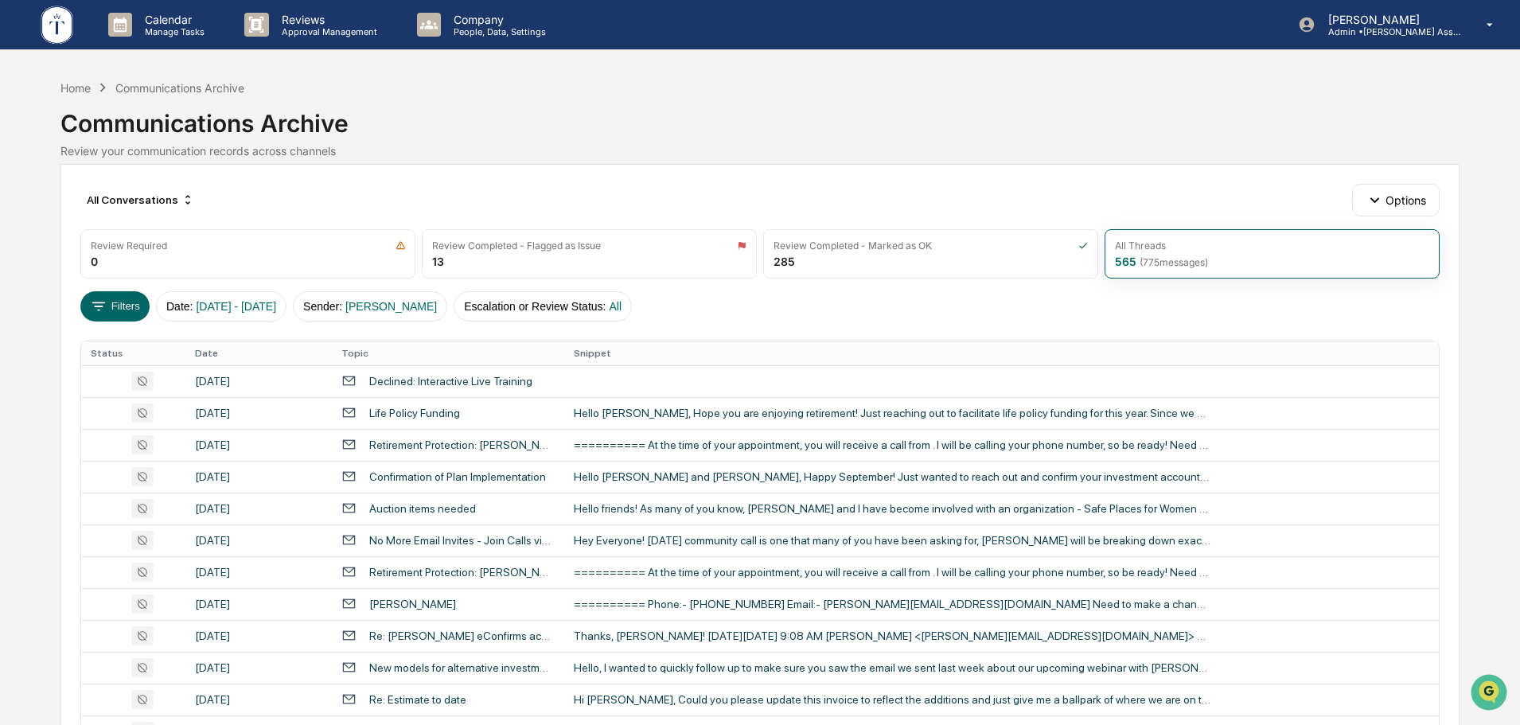
click at [181, 85] on div "Communications Archive" at bounding box center [179, 88] width 129 height 14
click at [122, 302] on button "Filters" at bounding box center [114, 306] width 69 height 30
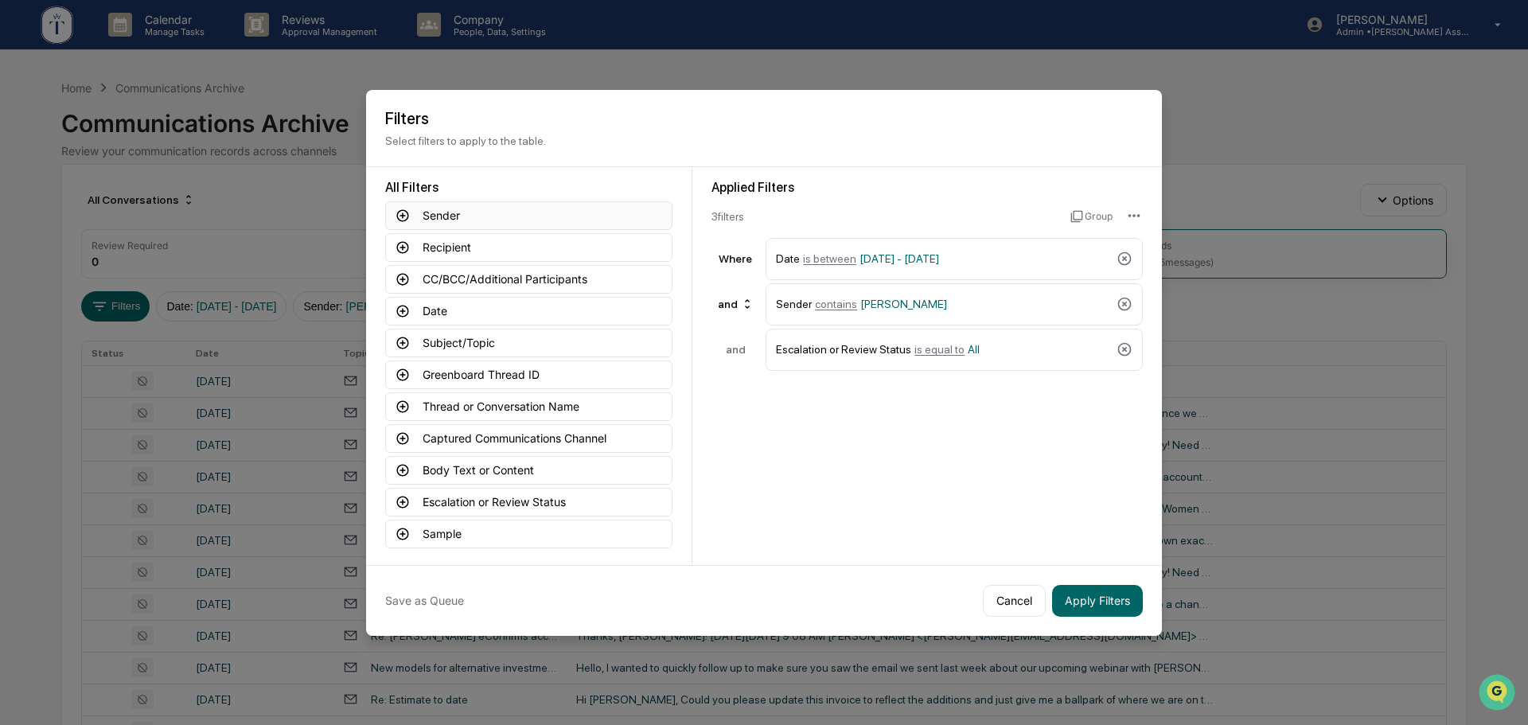
click at [517, 211] on button "Sender" at bounding box center [528, 215] width 287 height 29
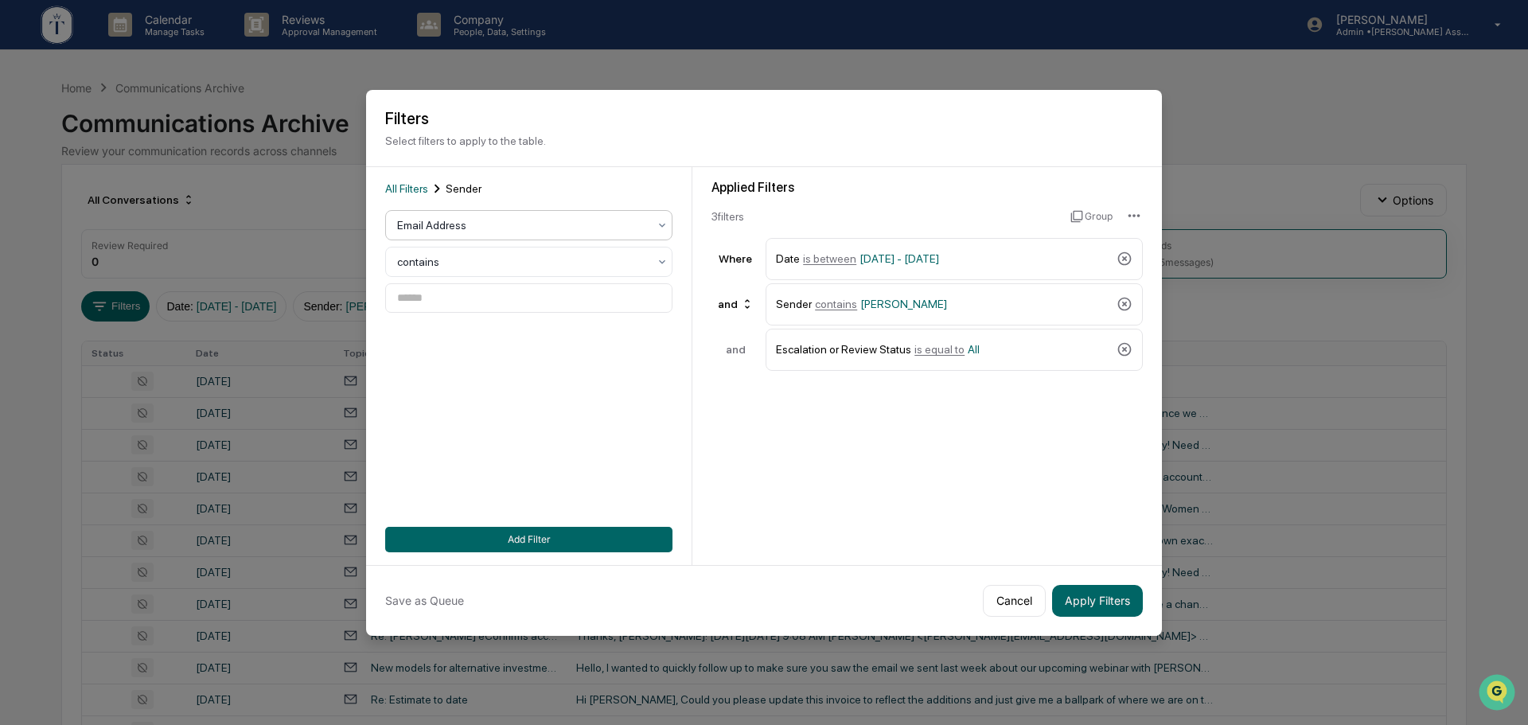
click at [662, 221] on icon at bounding box center [662, 225] width 13 height 13
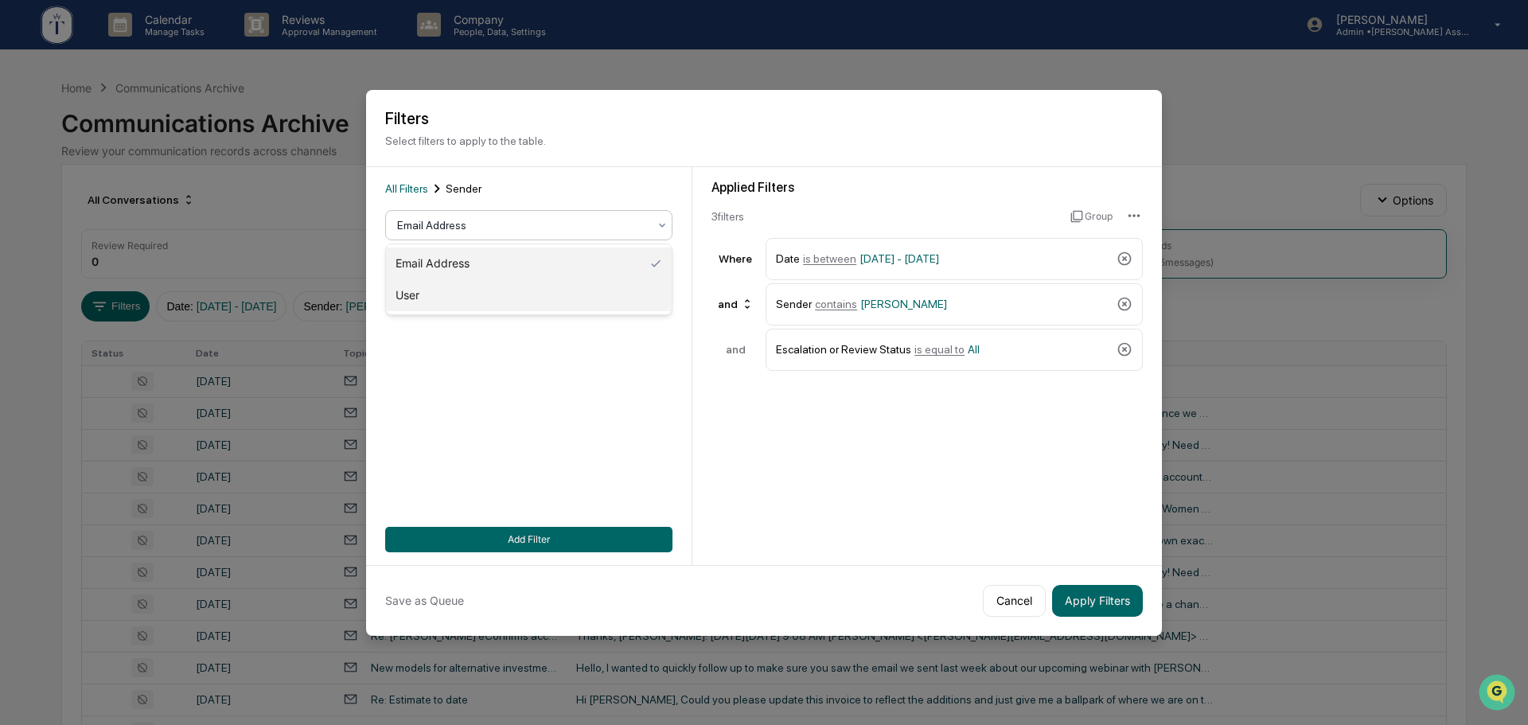
click at [445, 287] on div "User" at bounding box center [529, 295] width 286 height 32
click at [450, 300] on div at bounding box center [522, 298] width 251 height 16
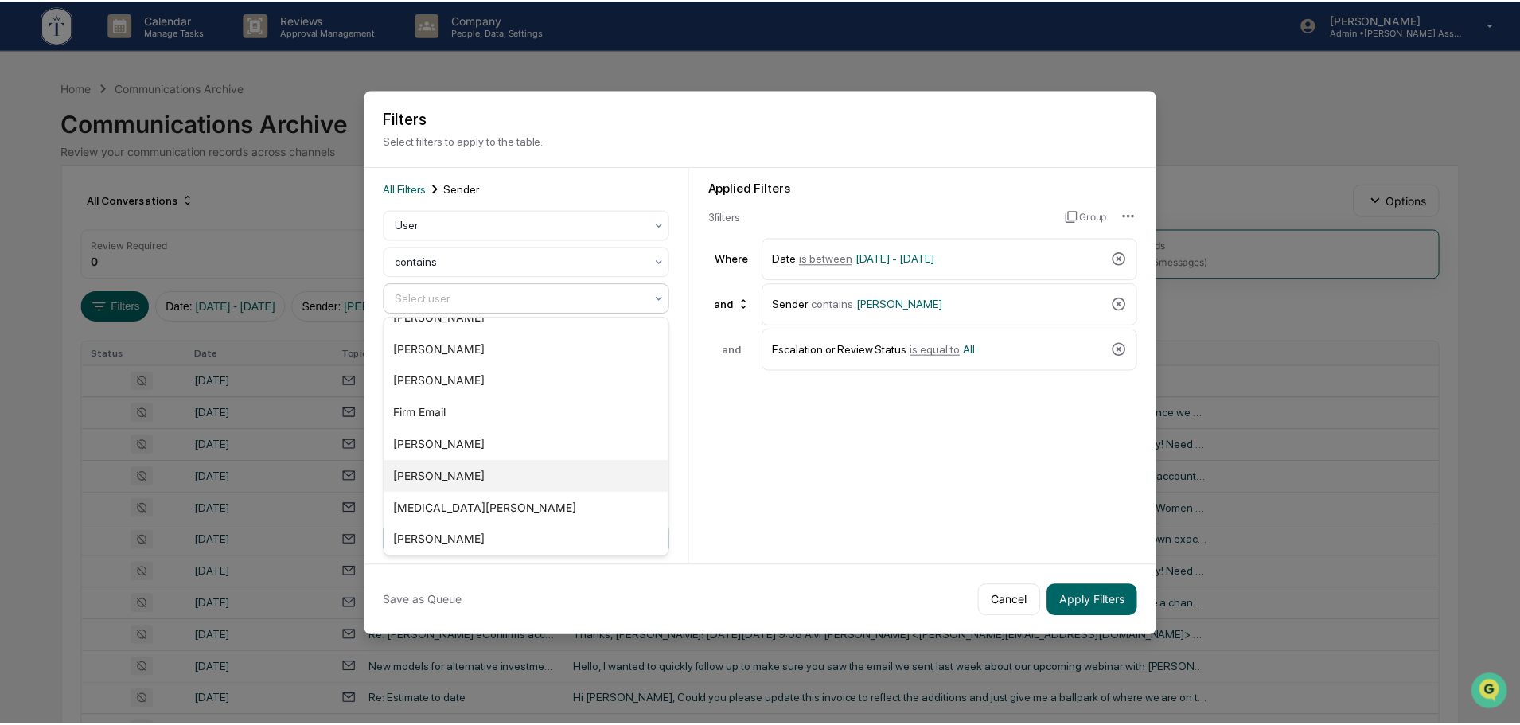
scroll to position [2760, 0]
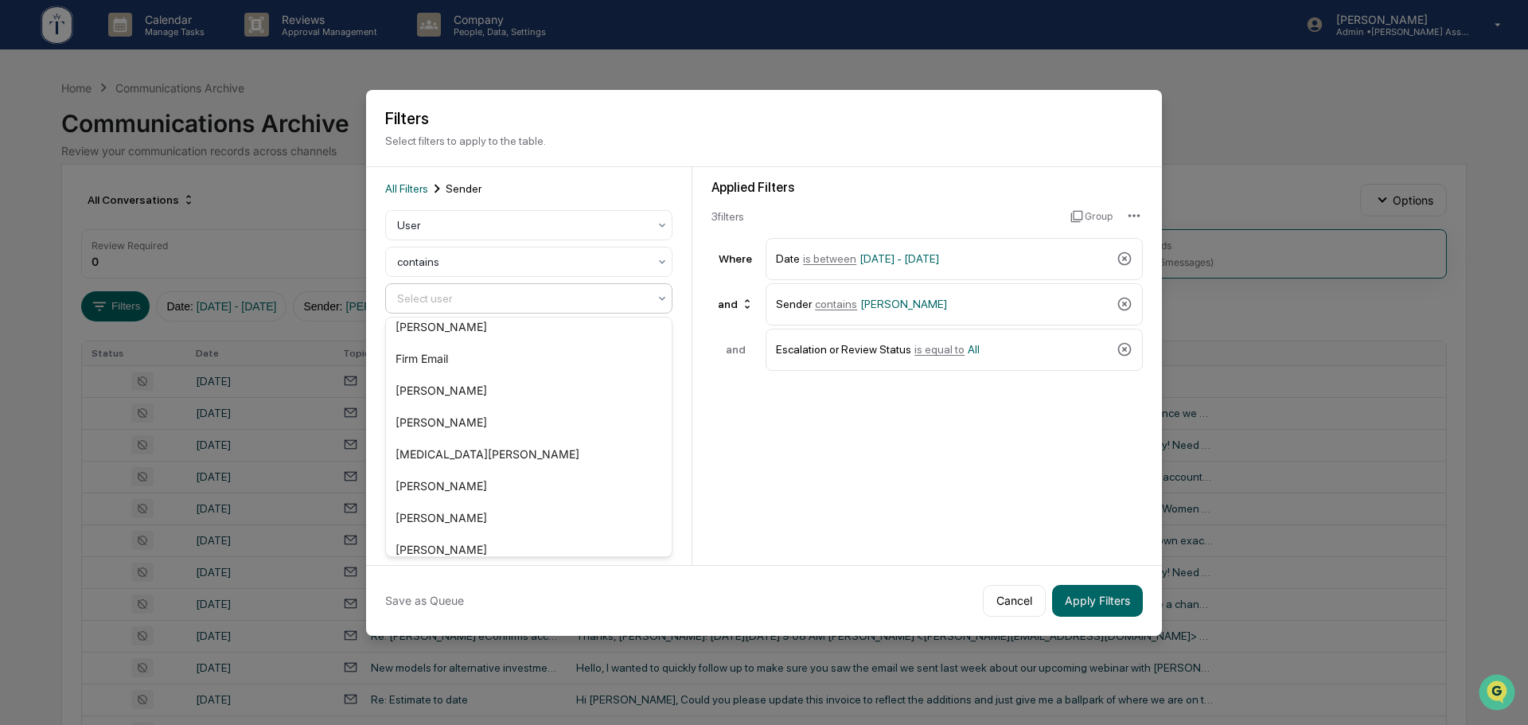
click at [446, 598] on div "Marqus Lechuga" at bounding box center [529, 614] width 286 height 32
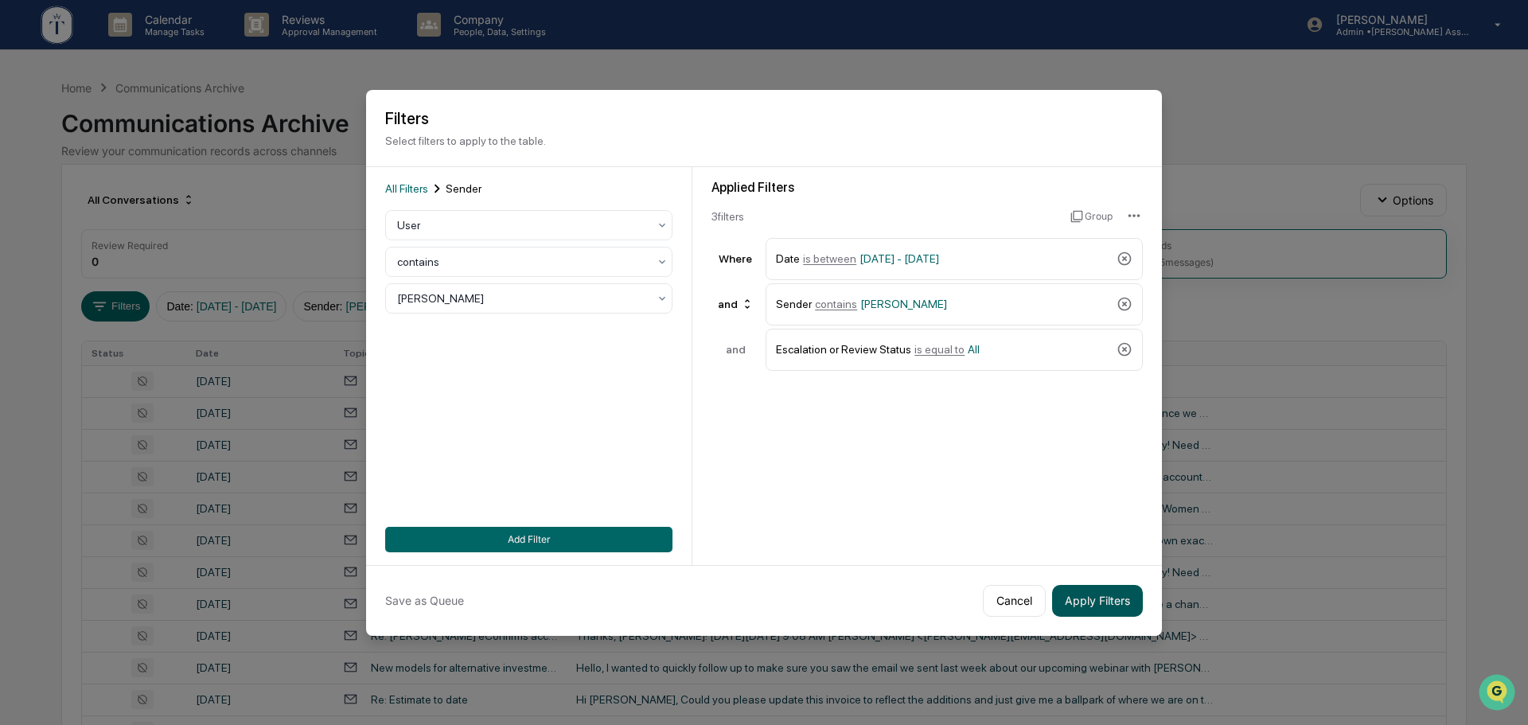
click at [1092, 601] on button "Apply Filters" at bounding box center [1097, 601] width 91 height 32
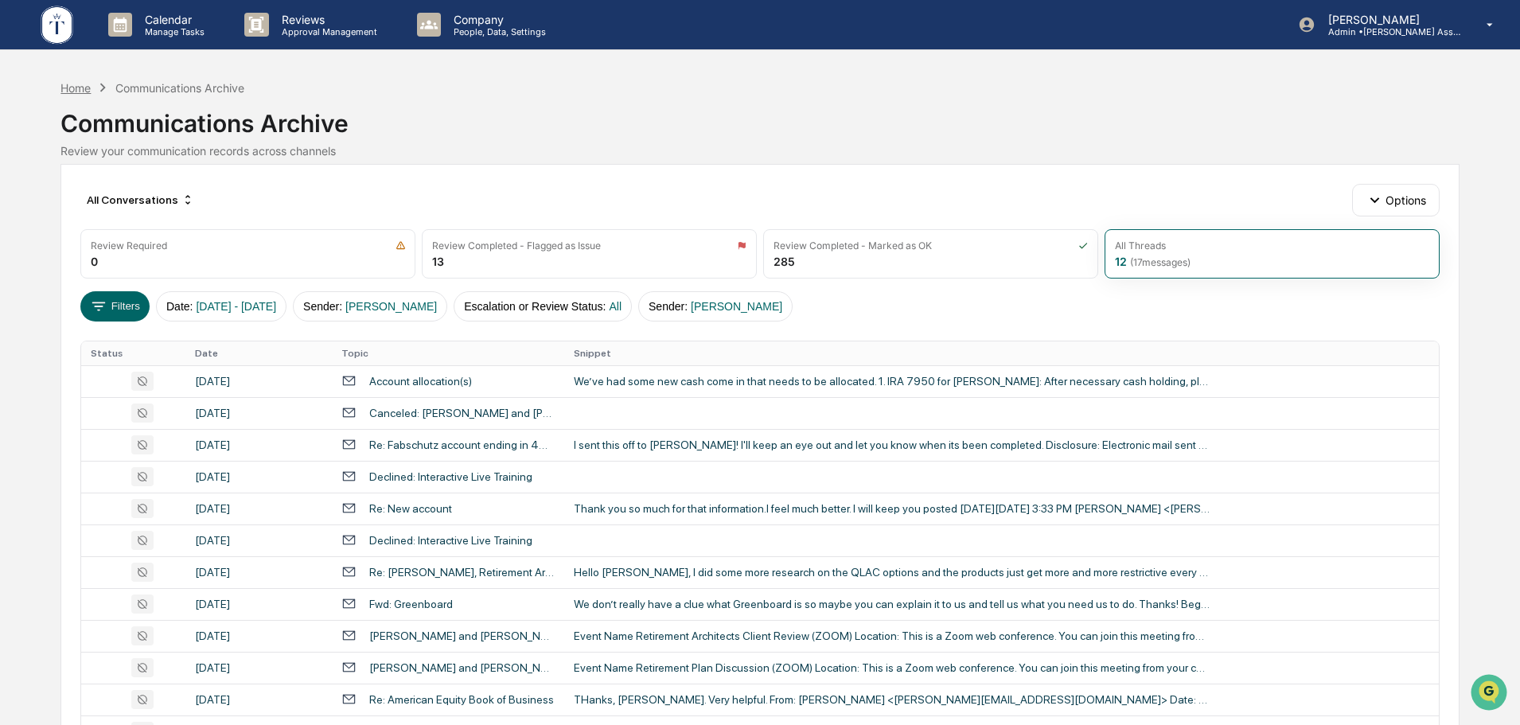
click at [68, 91] on div "Home" at bounding box center [75, 88] width 30 height 14
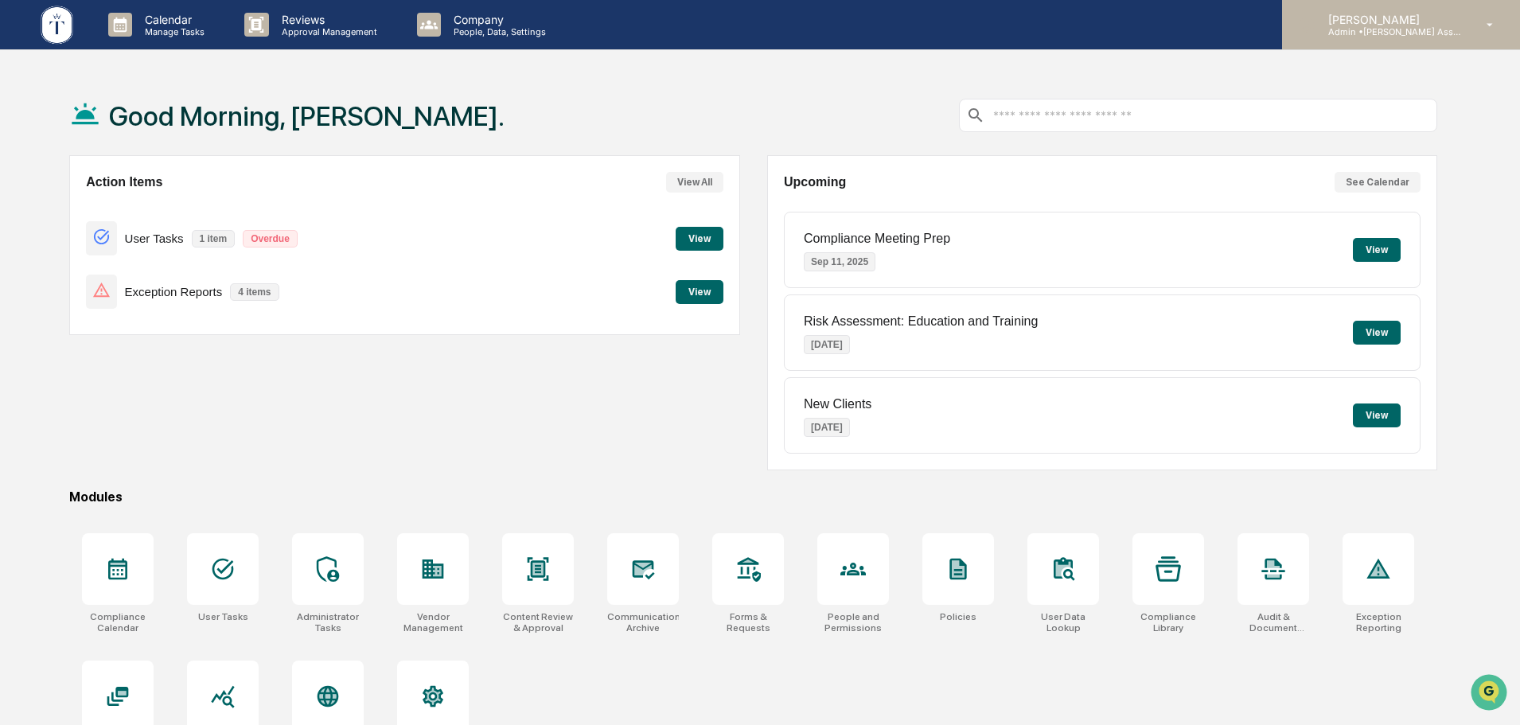
click at [1373, 31] on p "Admin • Tucker Asset Management LLC" at bounding box center [1389, 31] width 148 height 11
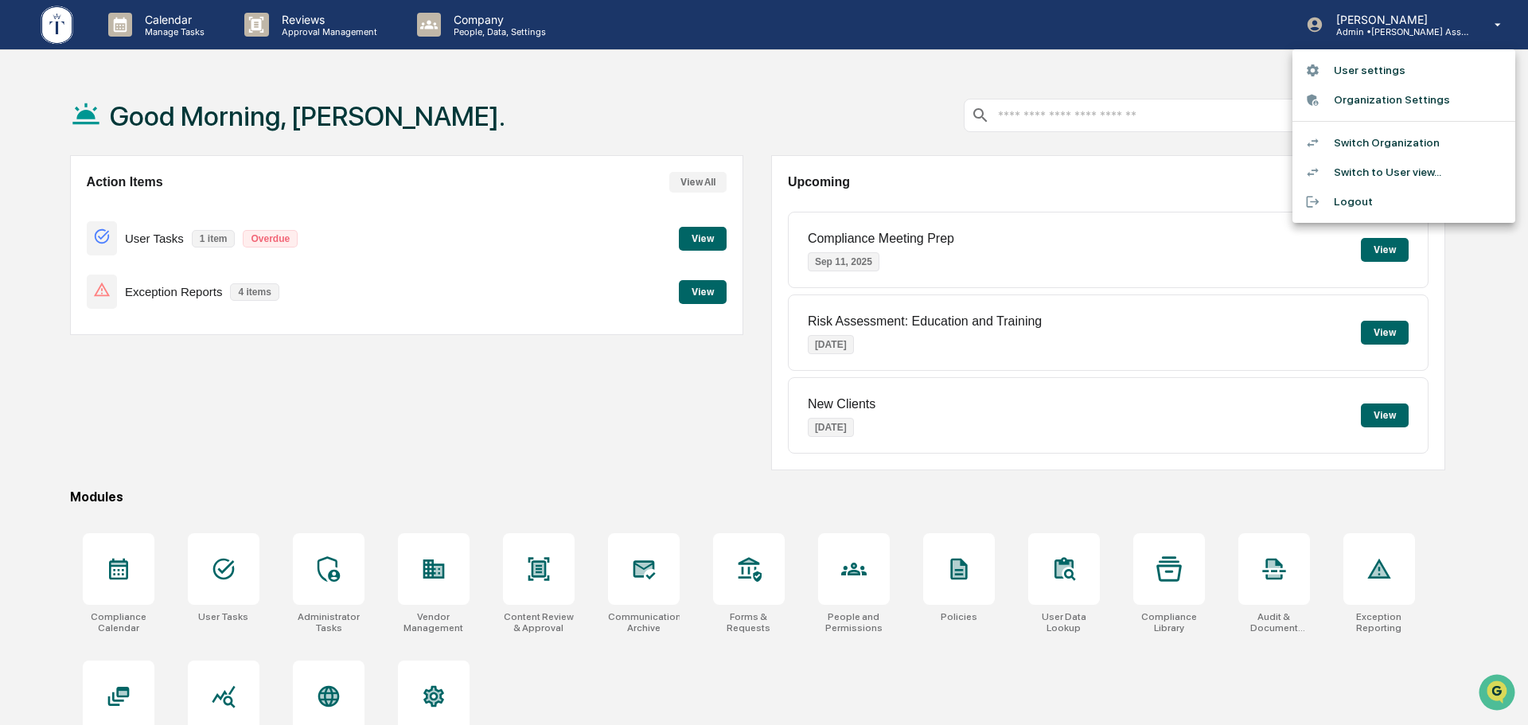
click at [1349, 142] on li "Switch Organization" at bounding box center [1403, 142] width 223 height 29
